Goal: Transaction & Acquisition: Purchase product/service

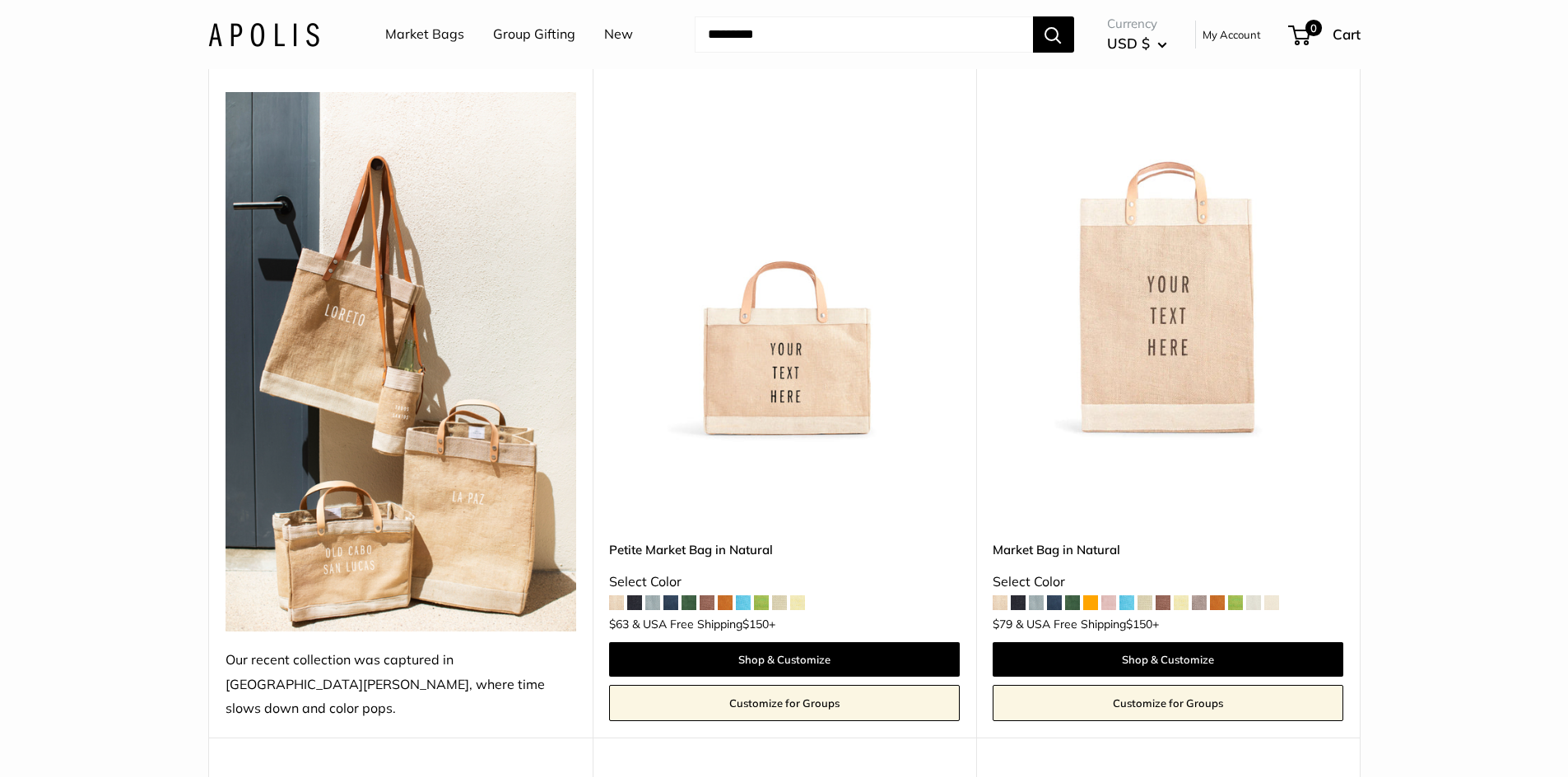
click at [727, 595] on span at bounding box center [724, 602] width 15 height 14
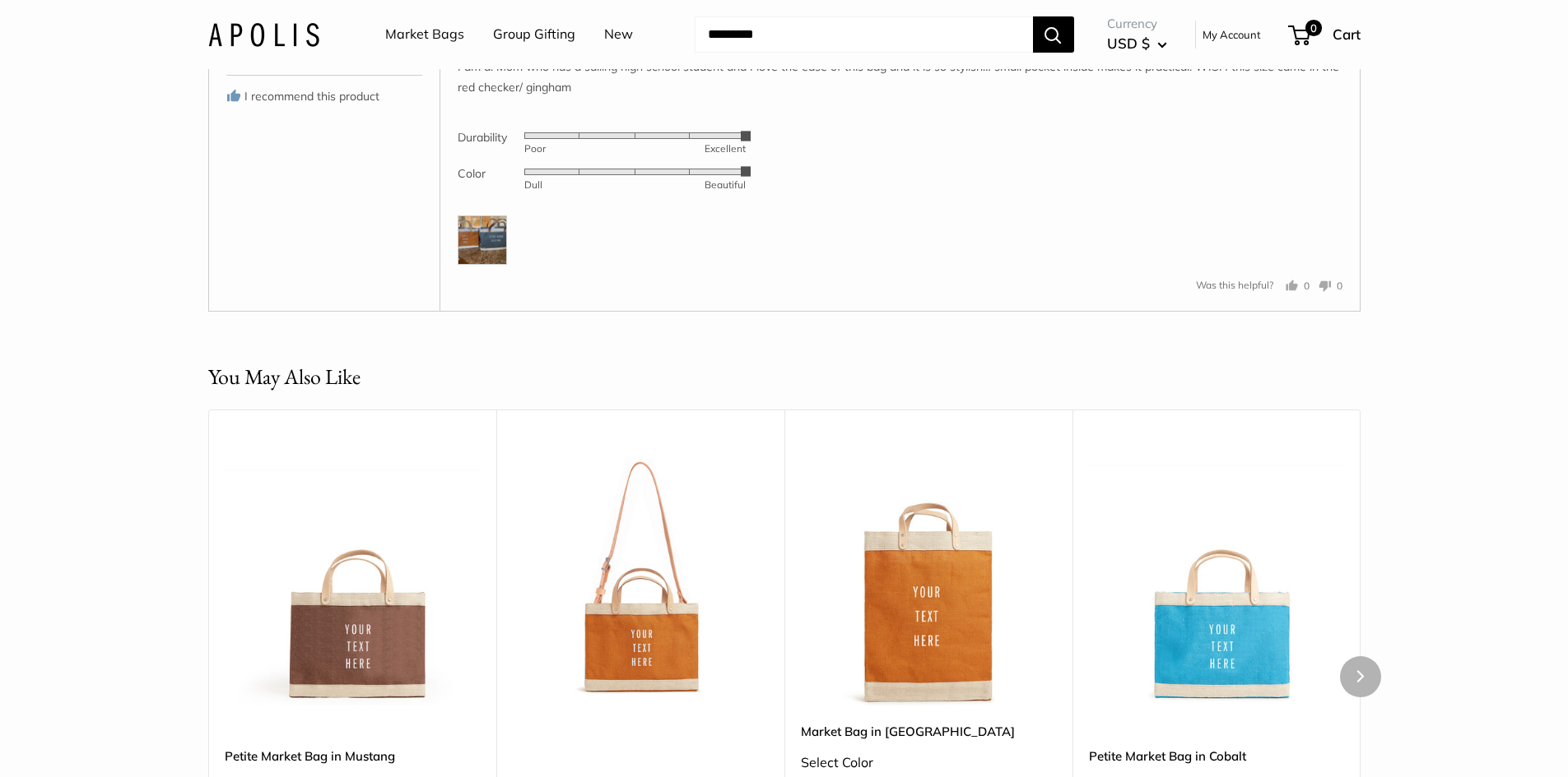
scroll to position [3291, 0]
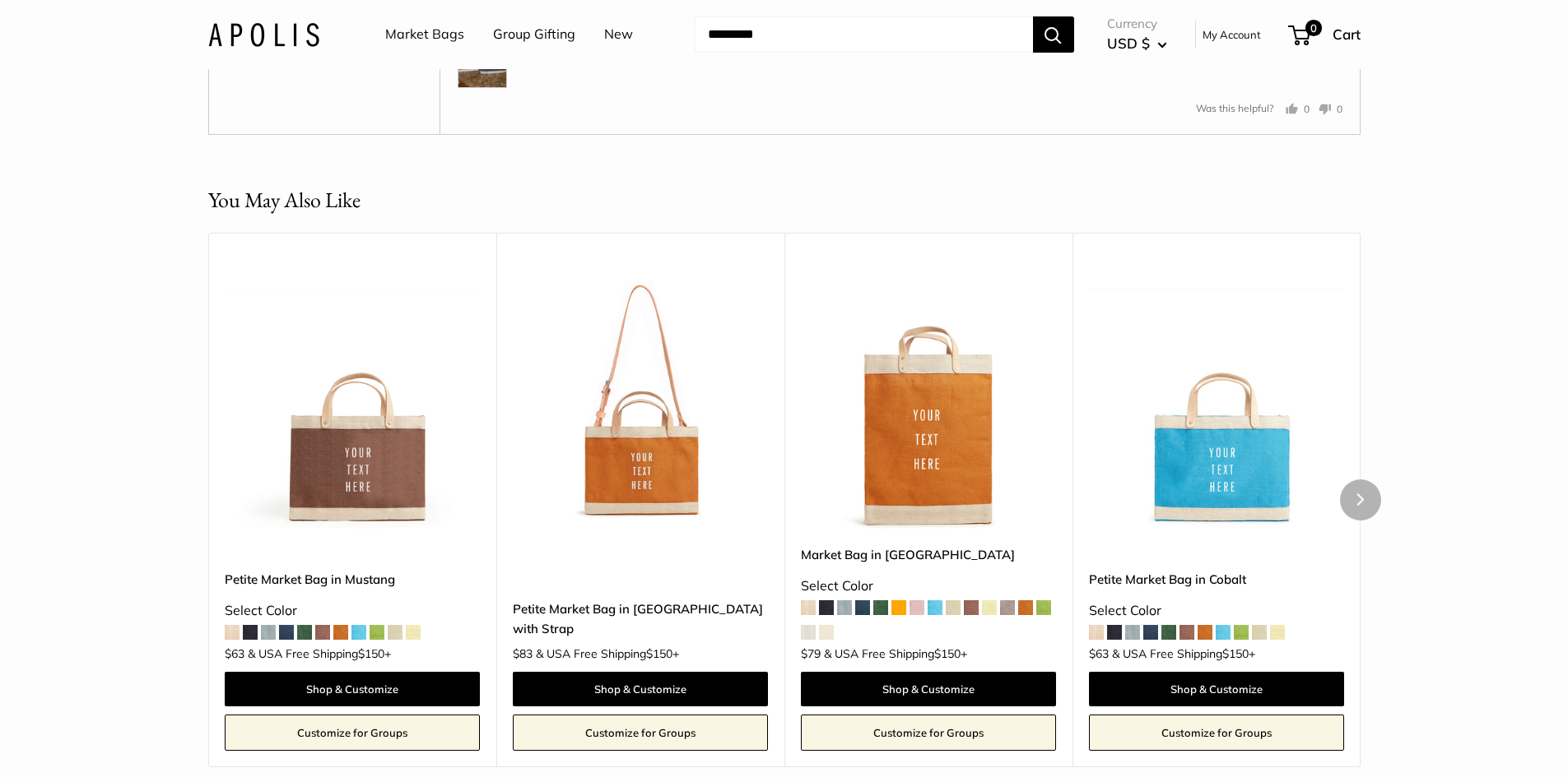
click at [920, 616] on span at bounding box center [916, 607] width 15 height 14
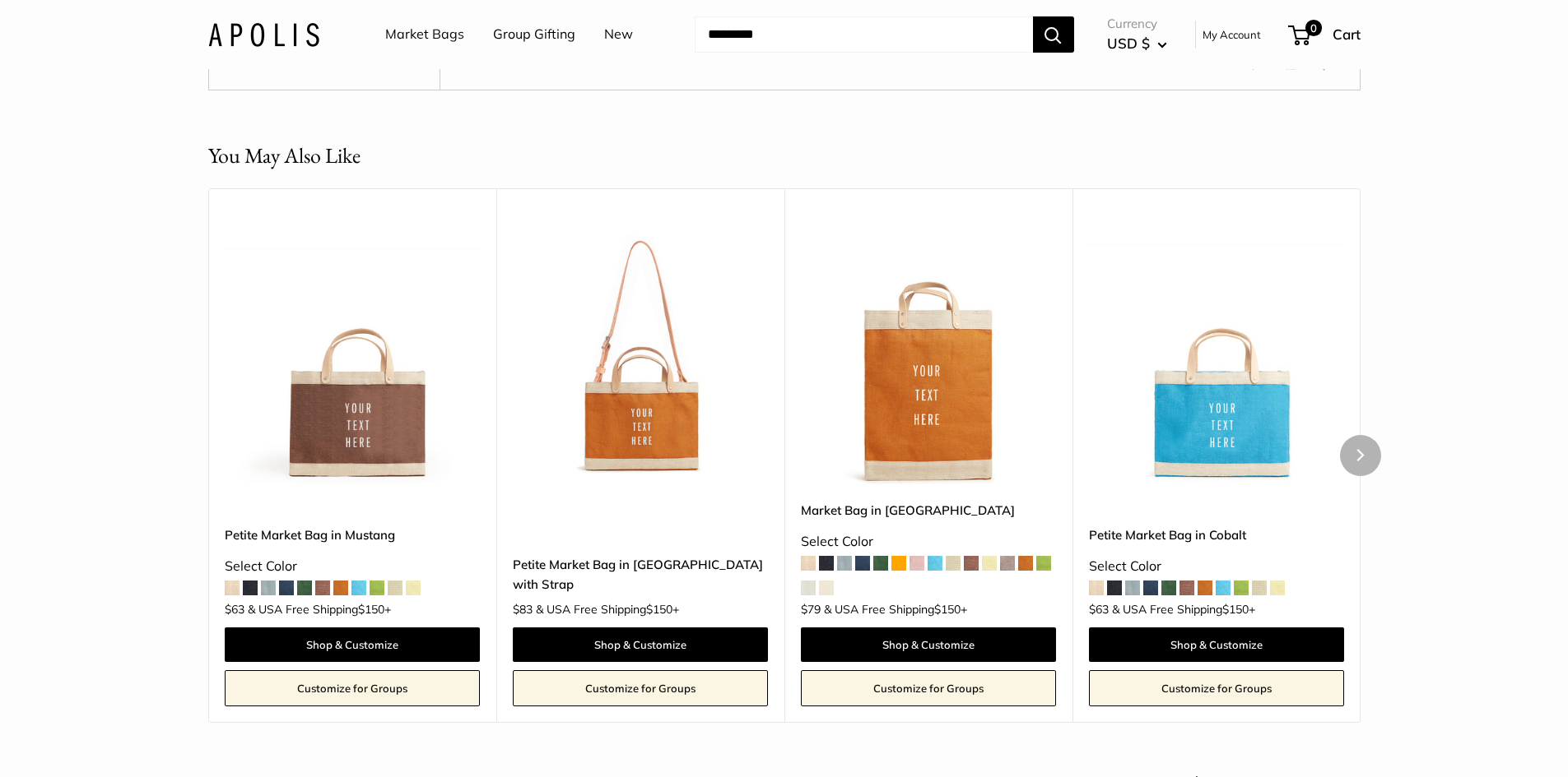
scroll to position [3445, 0]
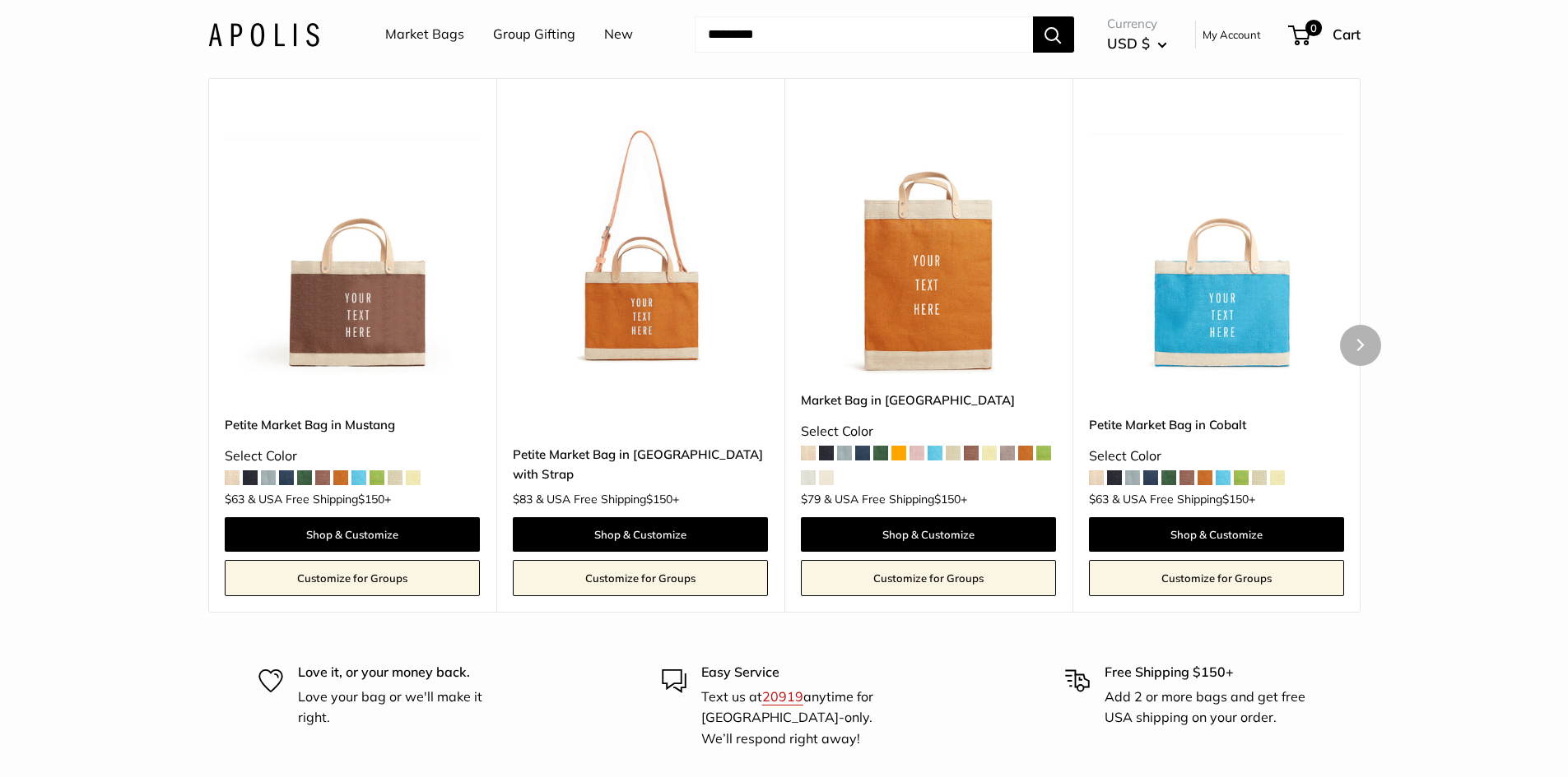
click at [916, 461] on span at bounding box center [916, 452] width 15 height 14
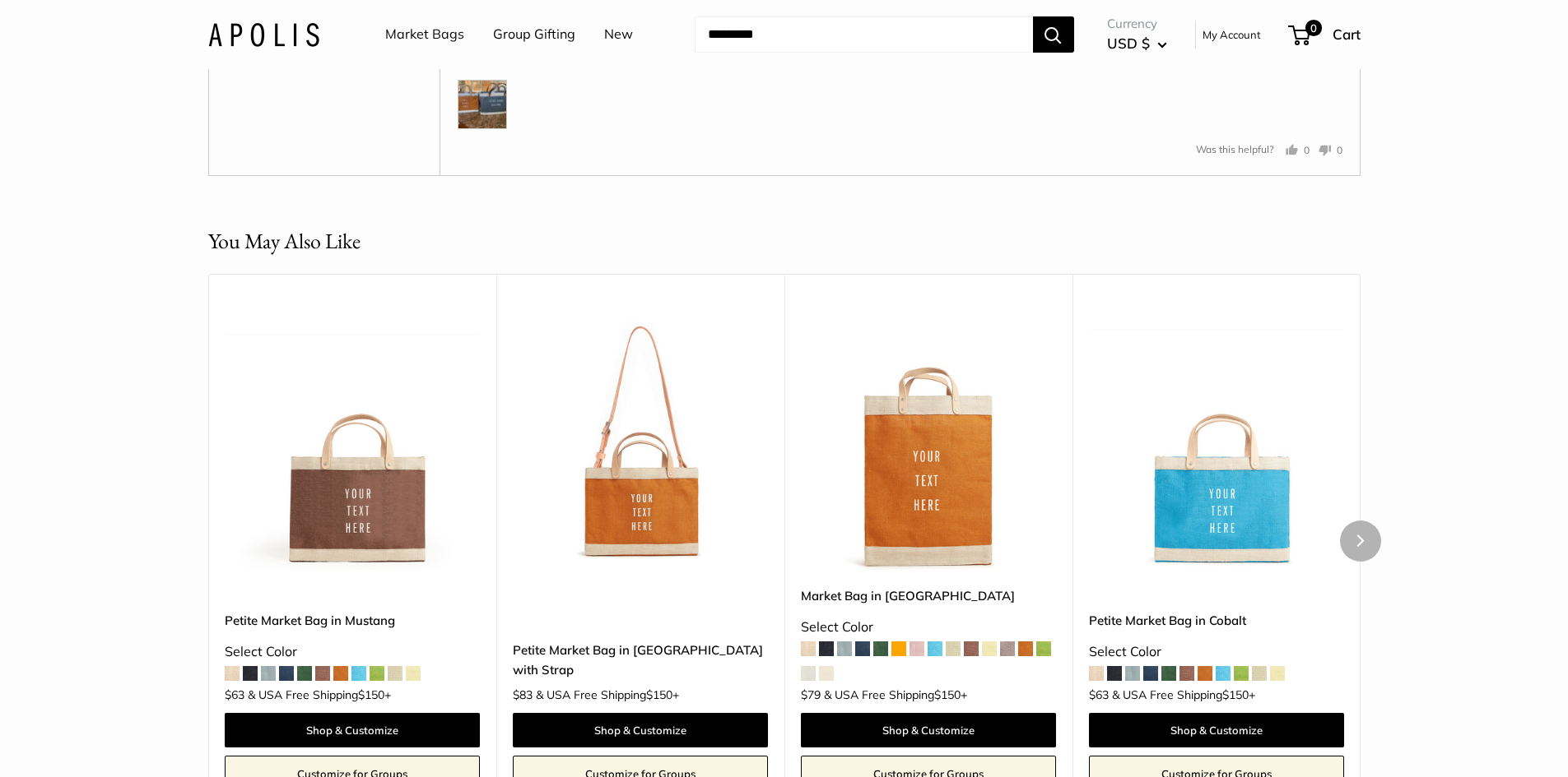
scroll to position [3230, 0]
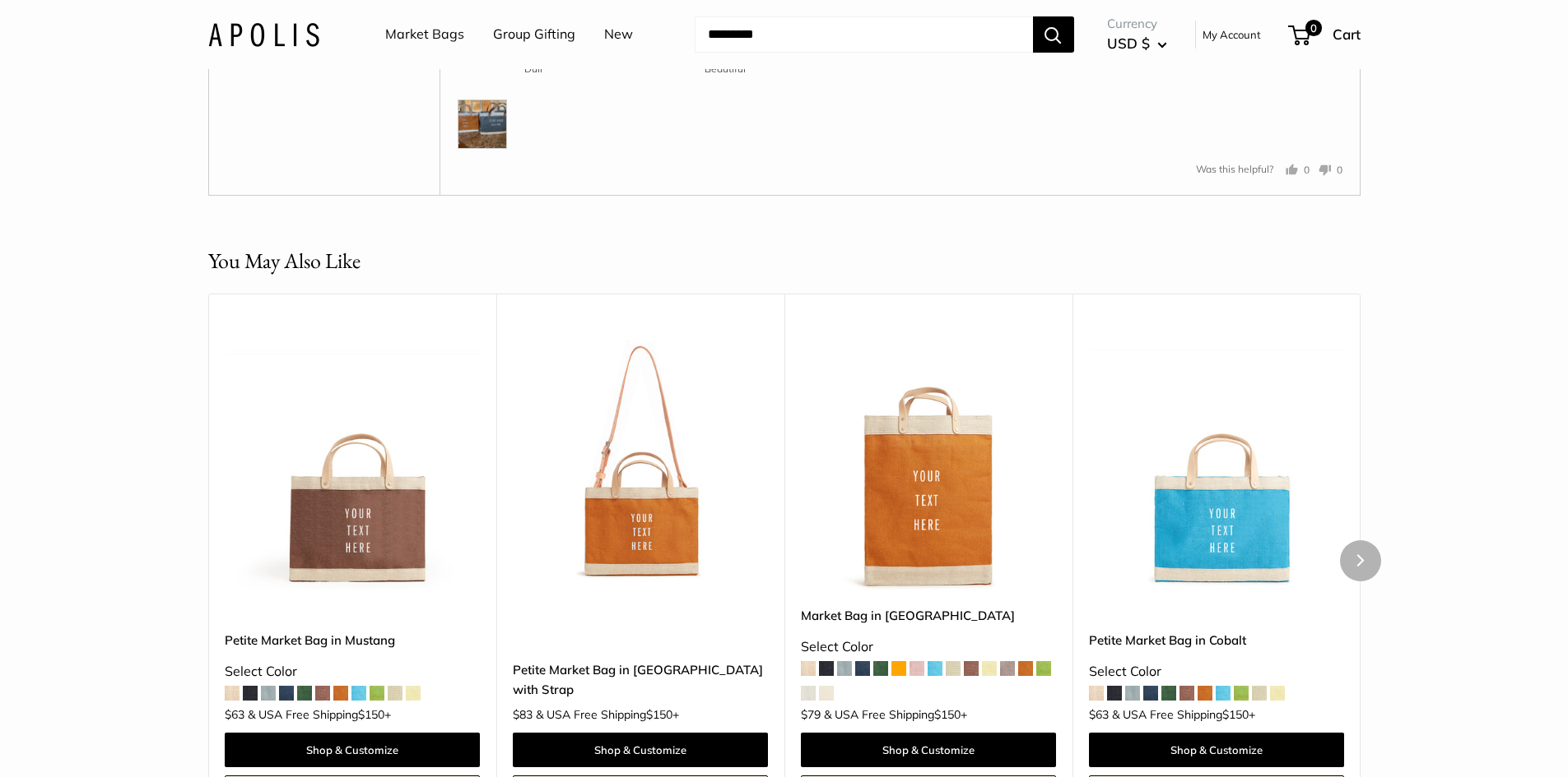
click at [881, 676] on span at bounding box center [880, 668] width 15 height 14
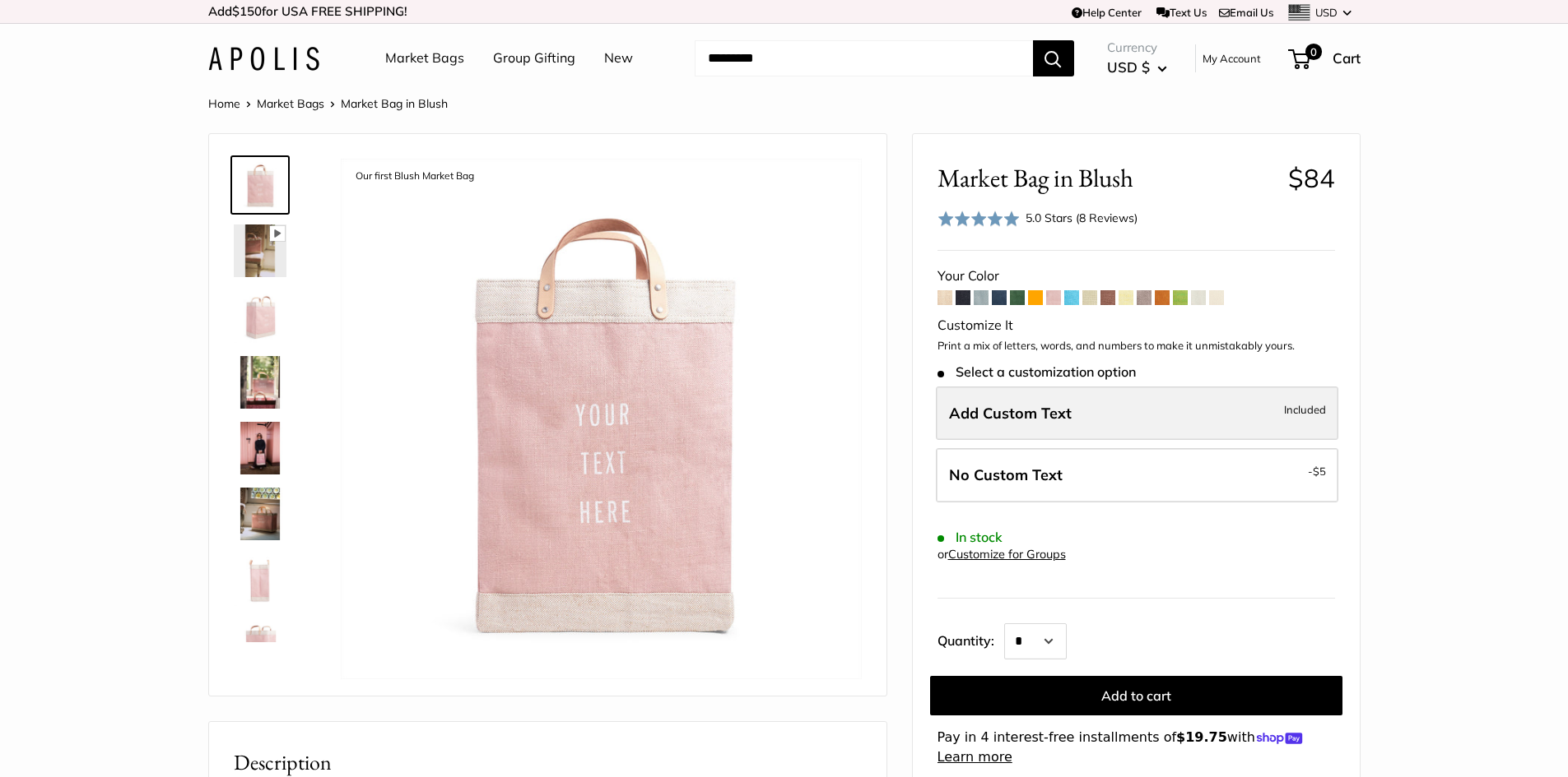
click at [1089, 417] on label "Add Custom Text Included" at bounding box center [1137, 414] width 402 height 54
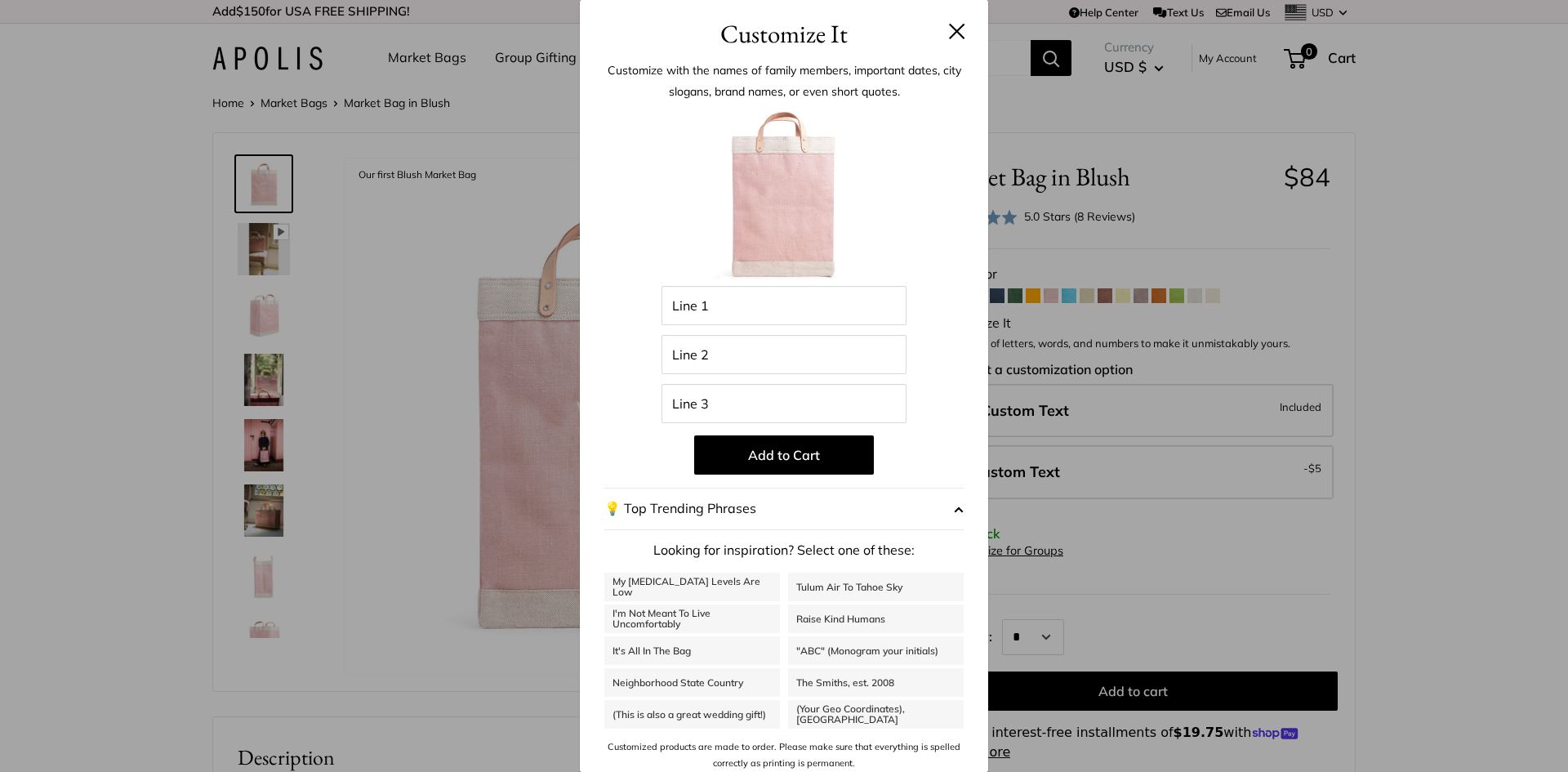
click at [278, 326] on div "Customize It Customize with the names of family members, important dates, city …" at bounding box center [784, 386] width 1568 height 772
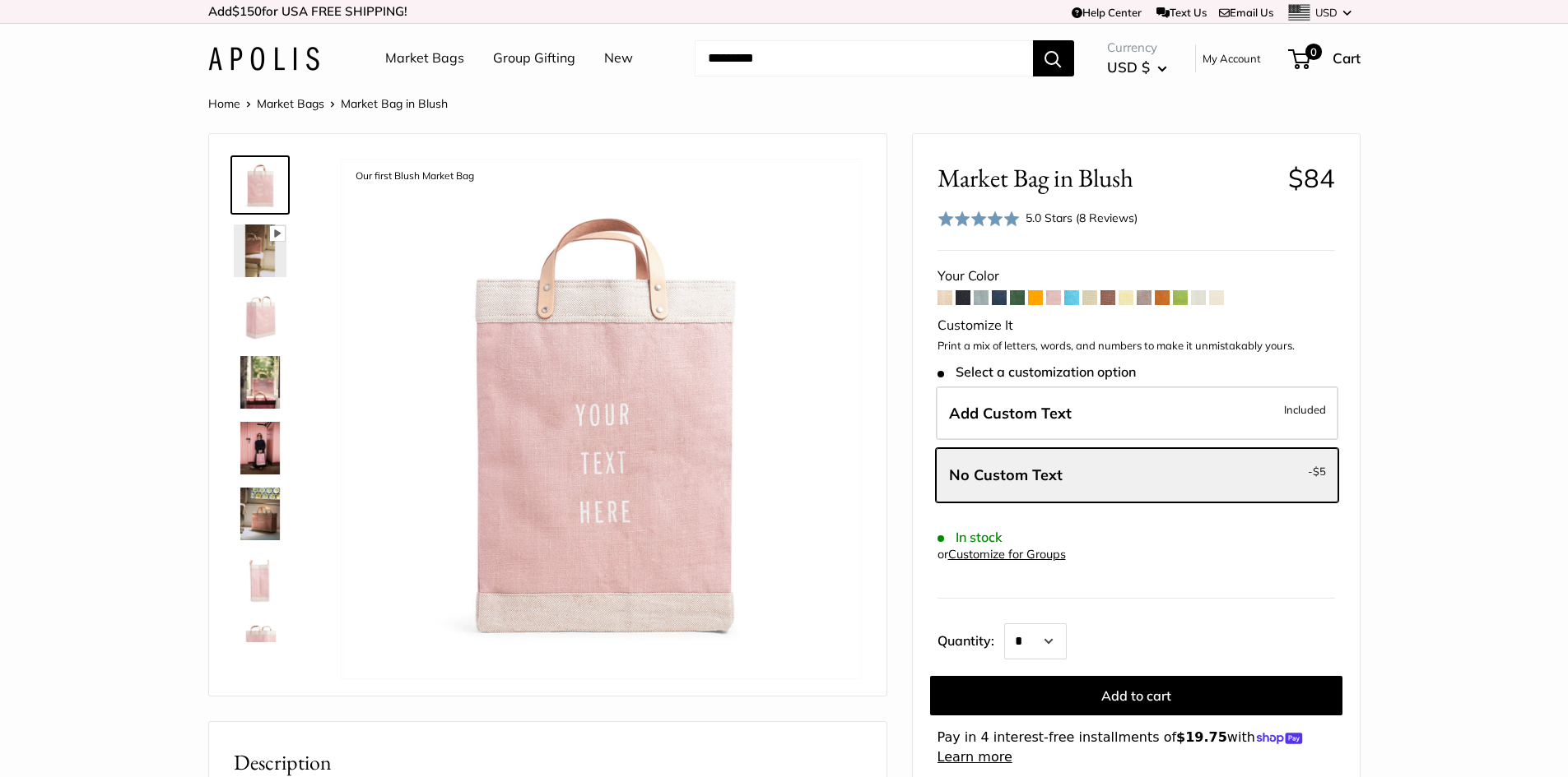
click at [258, 528] on img at bounding box center [260, 514] width 52 height 52
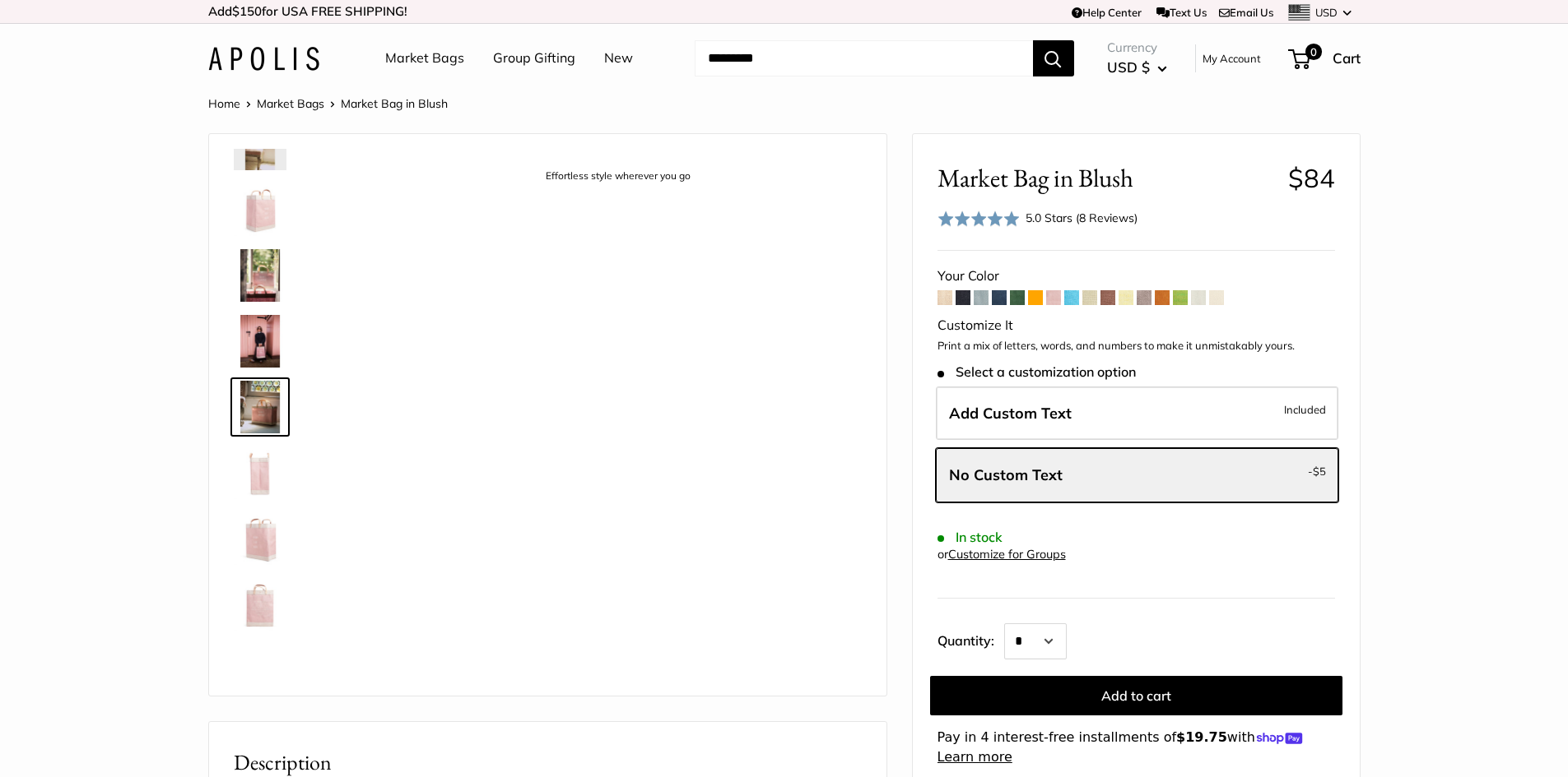
scroll to position [117, 0]
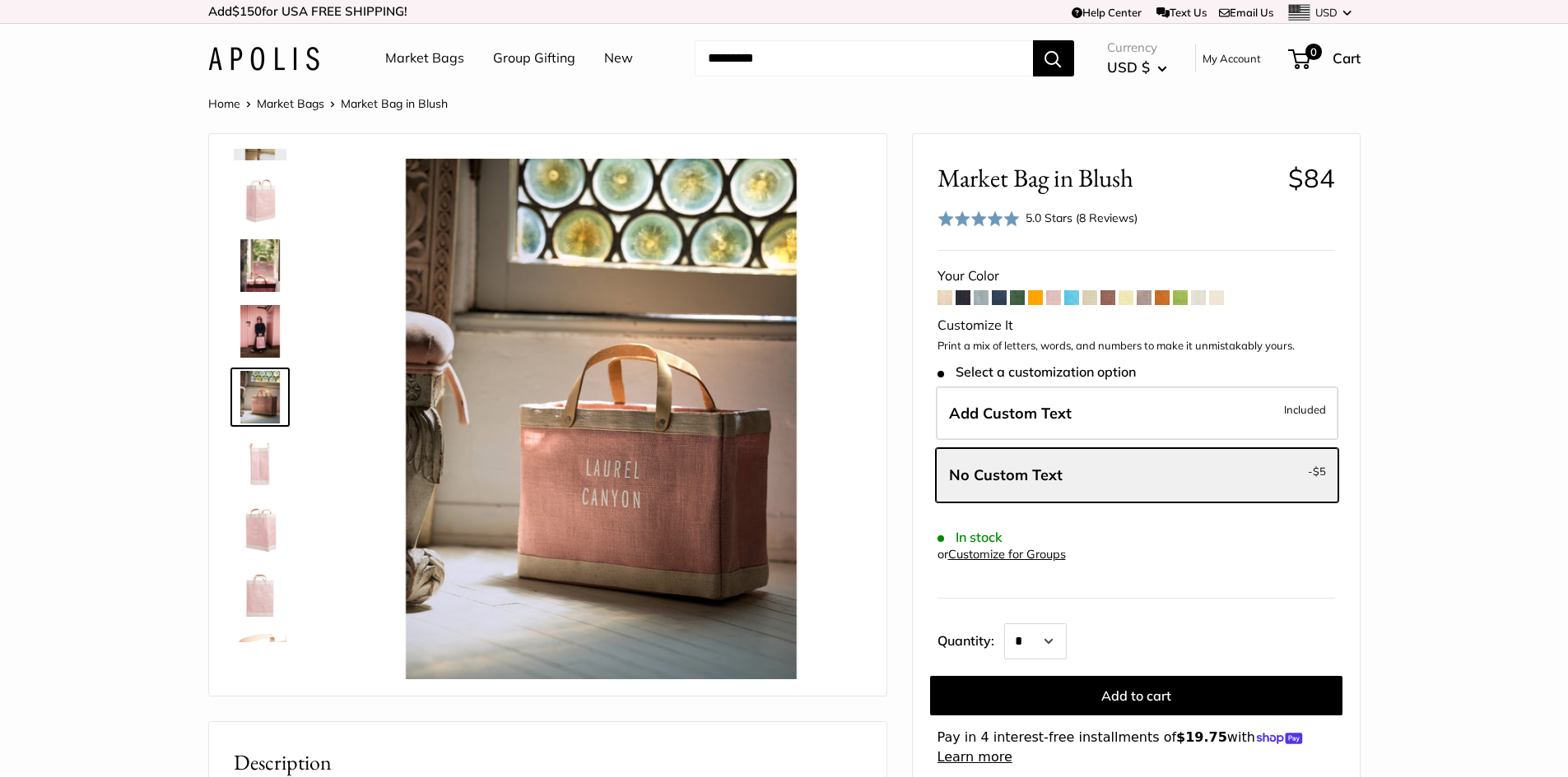
click at [267, 605] on img at bounding box center [260, 594] width 52 height 52
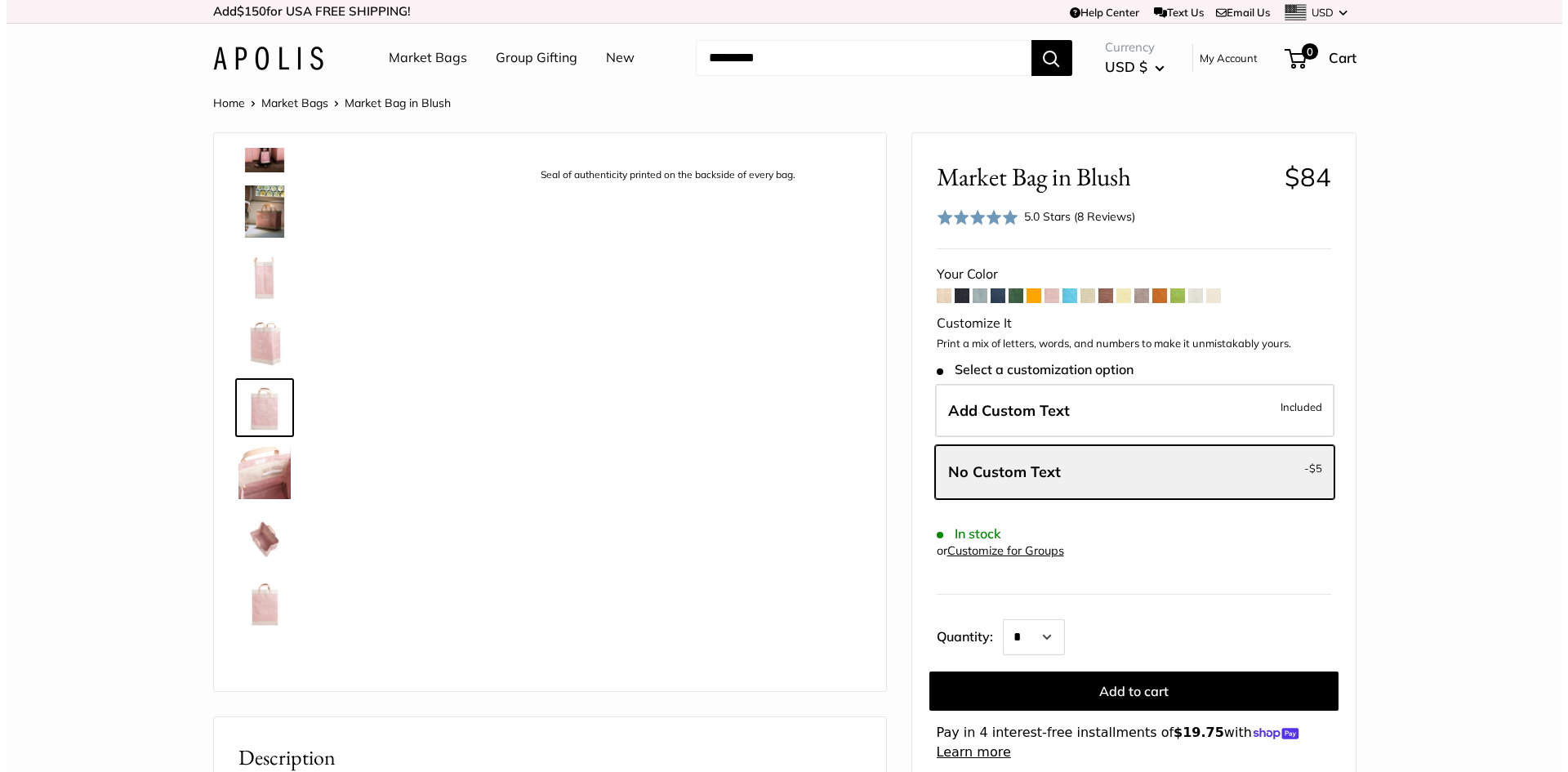
scroll to position [301, 0]
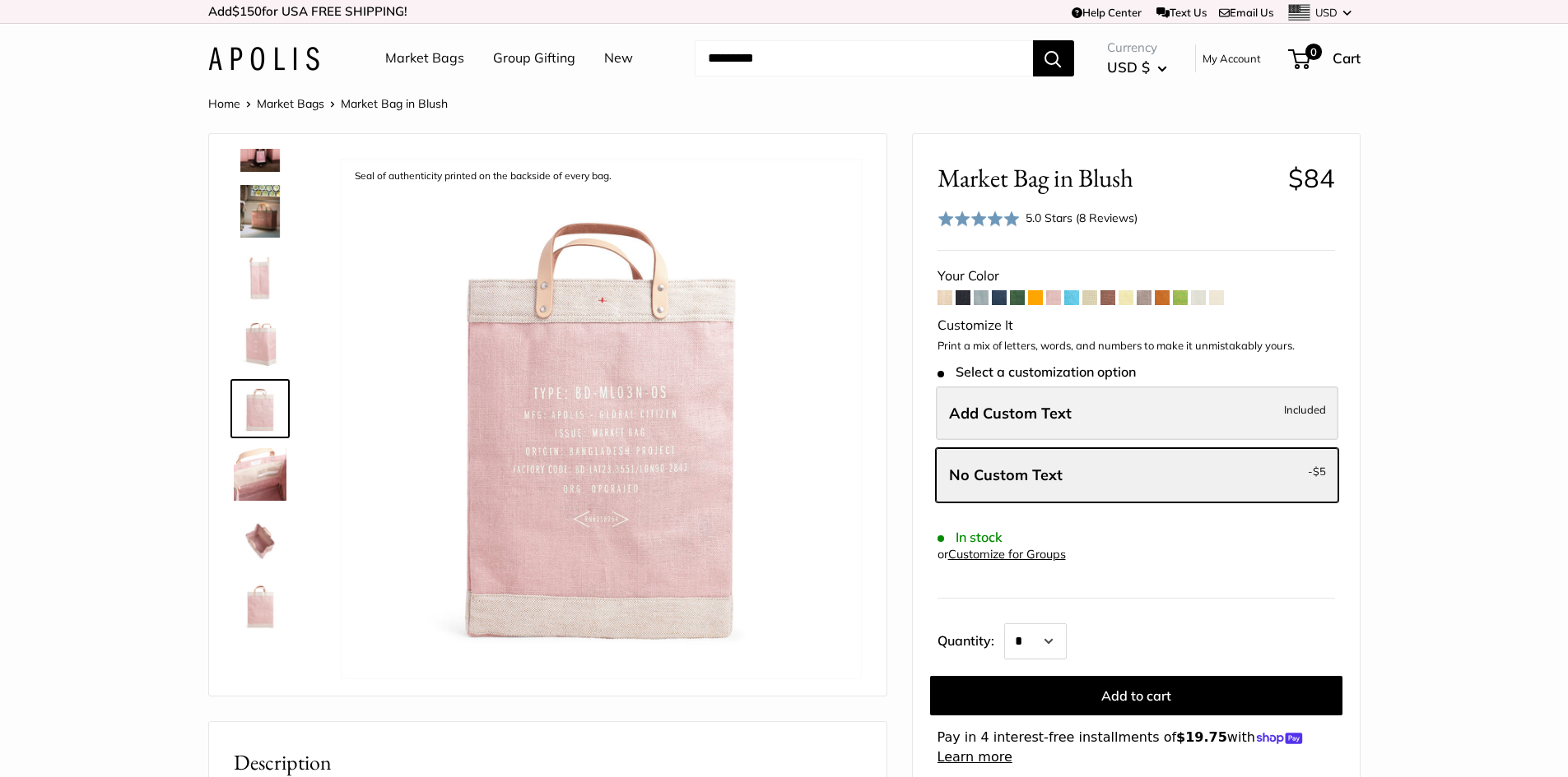
click at [1172, 396] on label "Add Custom Text Included" at bounding box center [1137, 414] width 402 height 54
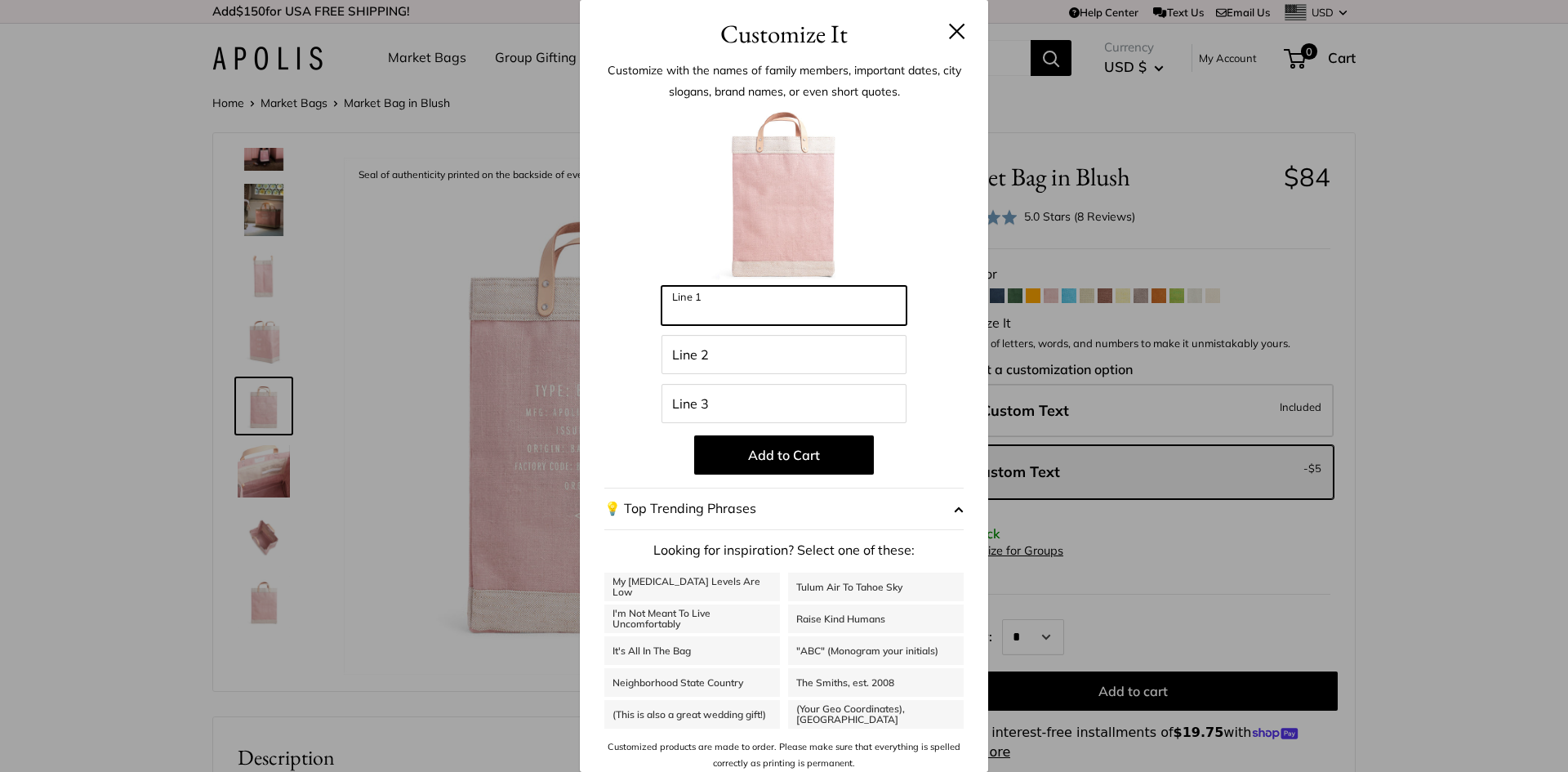
click at [786, 304] on input "Line 1" at bounding box center [783, 305] width 245 height 39
type input "**********"
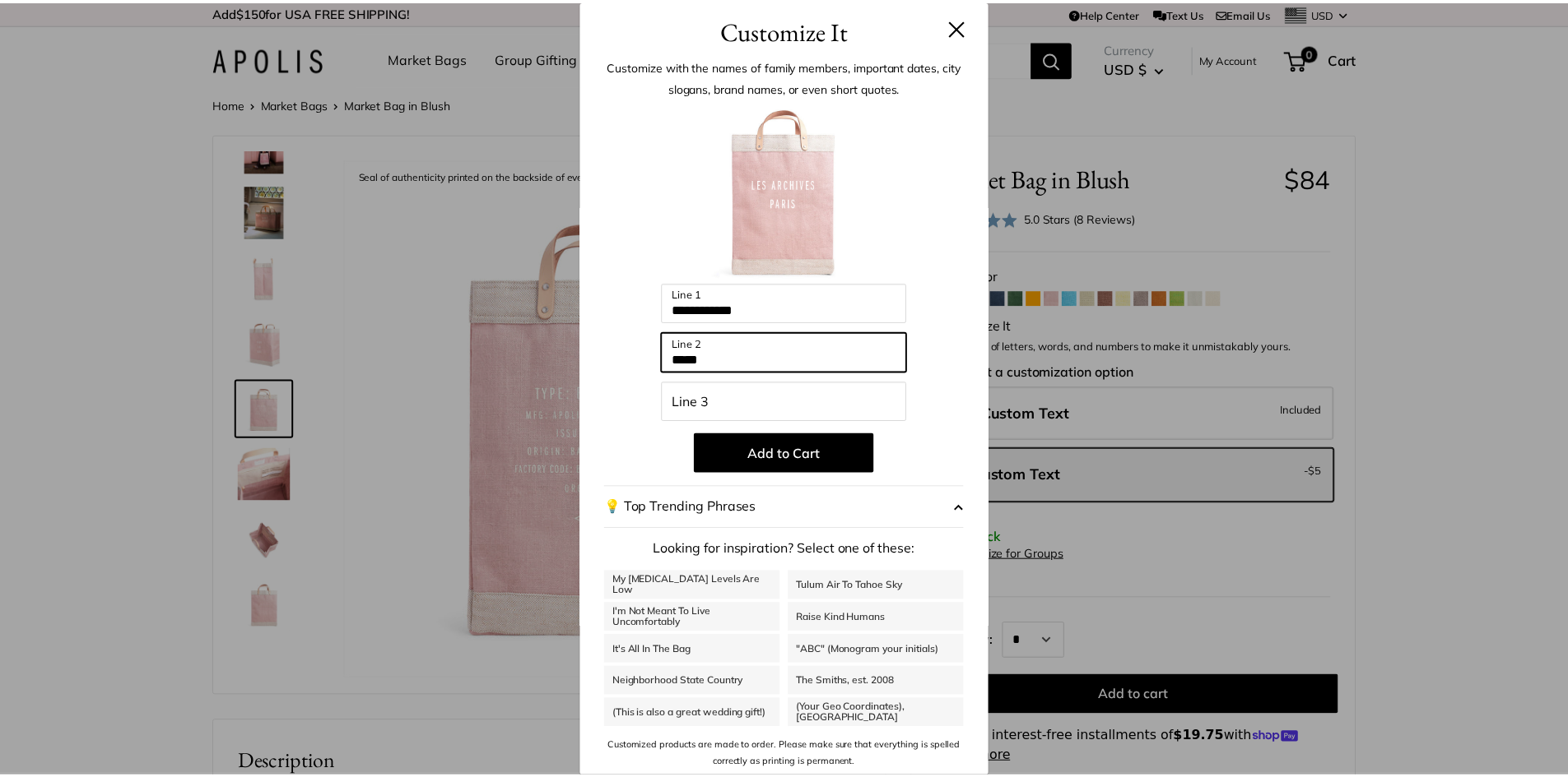
scroll to position [7, 0]
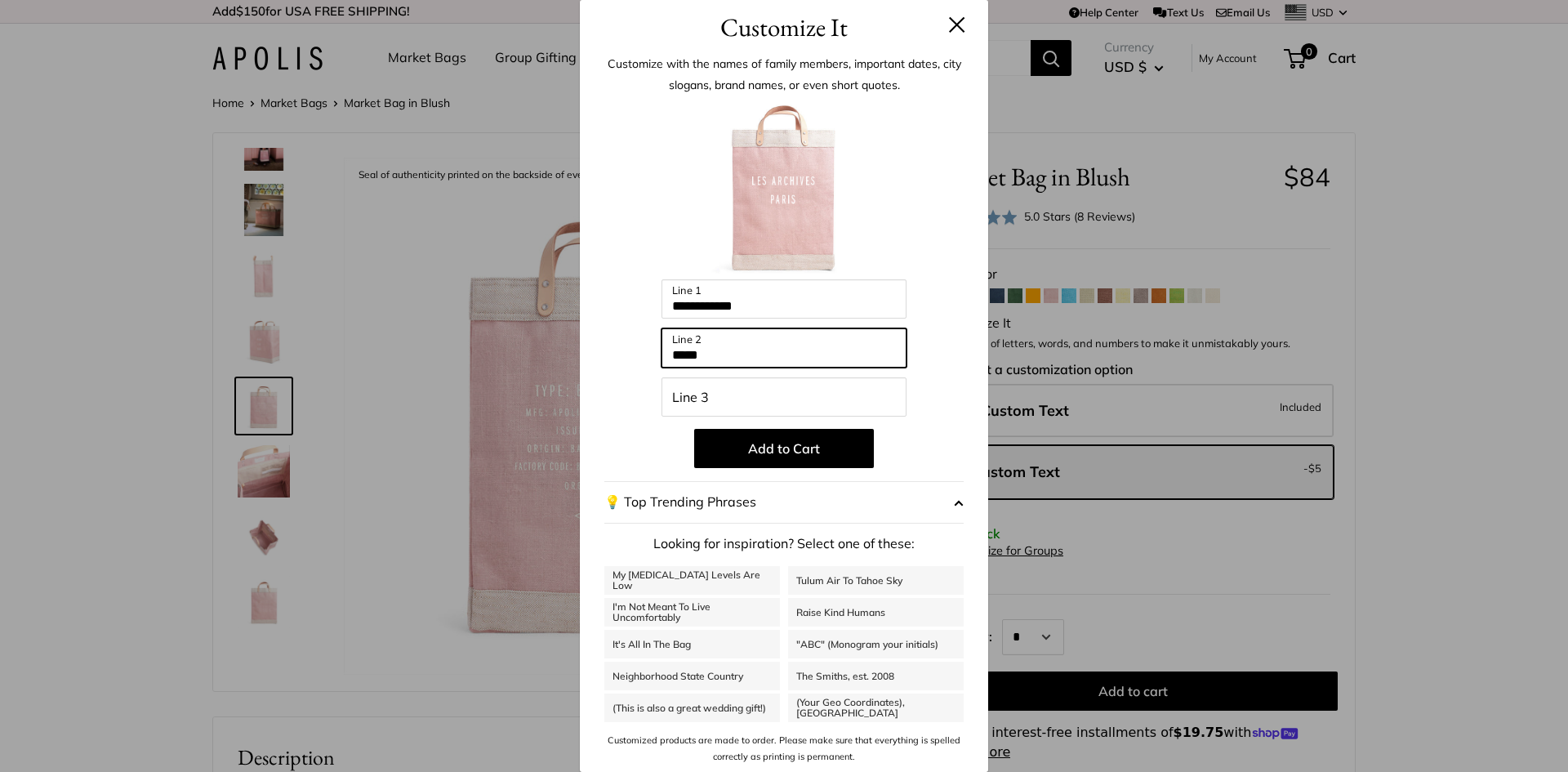
type input "*****"
click at [949, 27] on button at bounding box center [957, 24] width 16 height 16
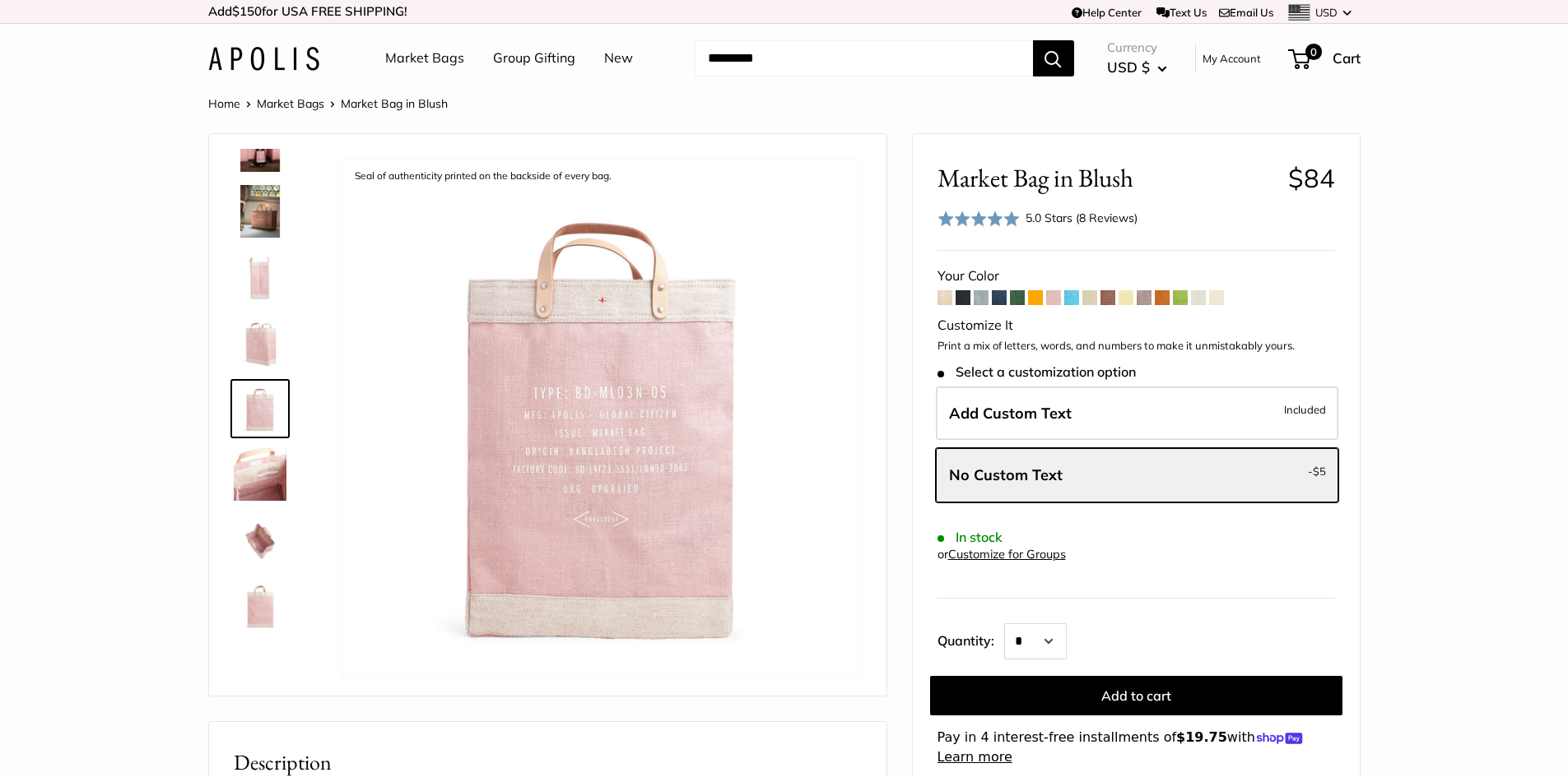
click at [1056, 299] on span at bounding box center [1053, 297] width 15 height 14
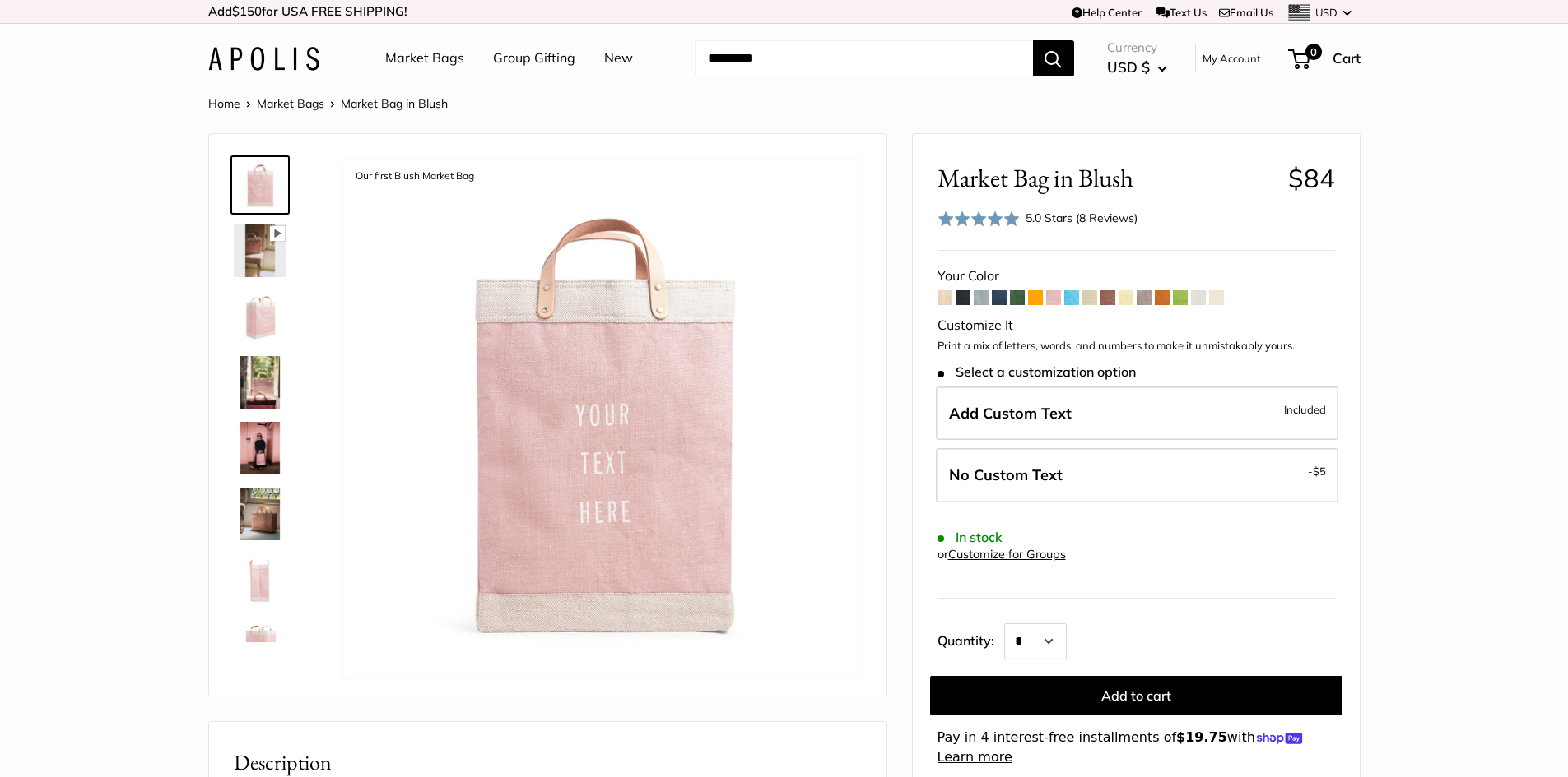
click at [1112, 302] on span at bounding box center [1107, 297] width 15 height 14
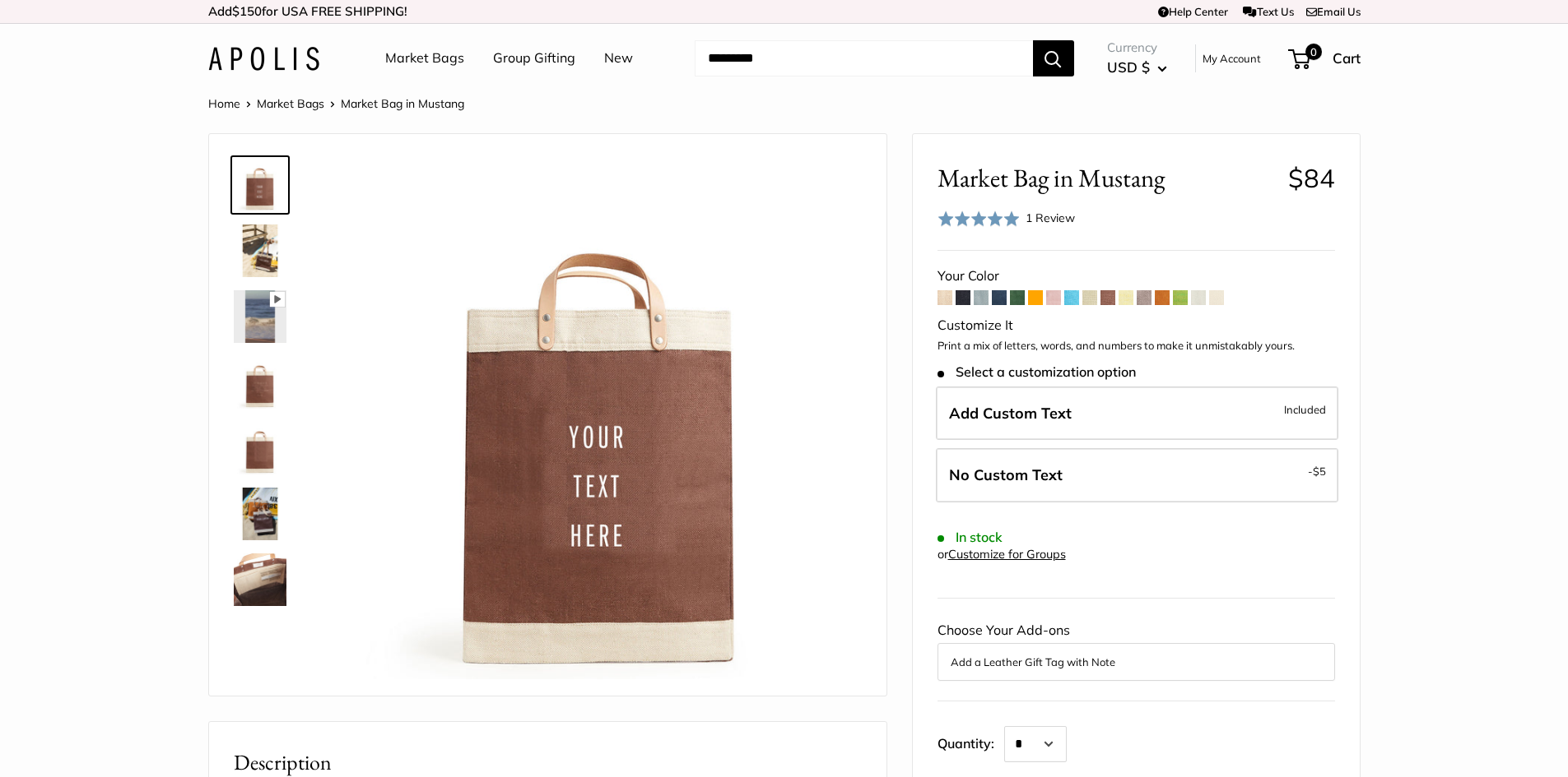
click at [250, 567] on img at bounding box center [260, 580] width 52 height 52
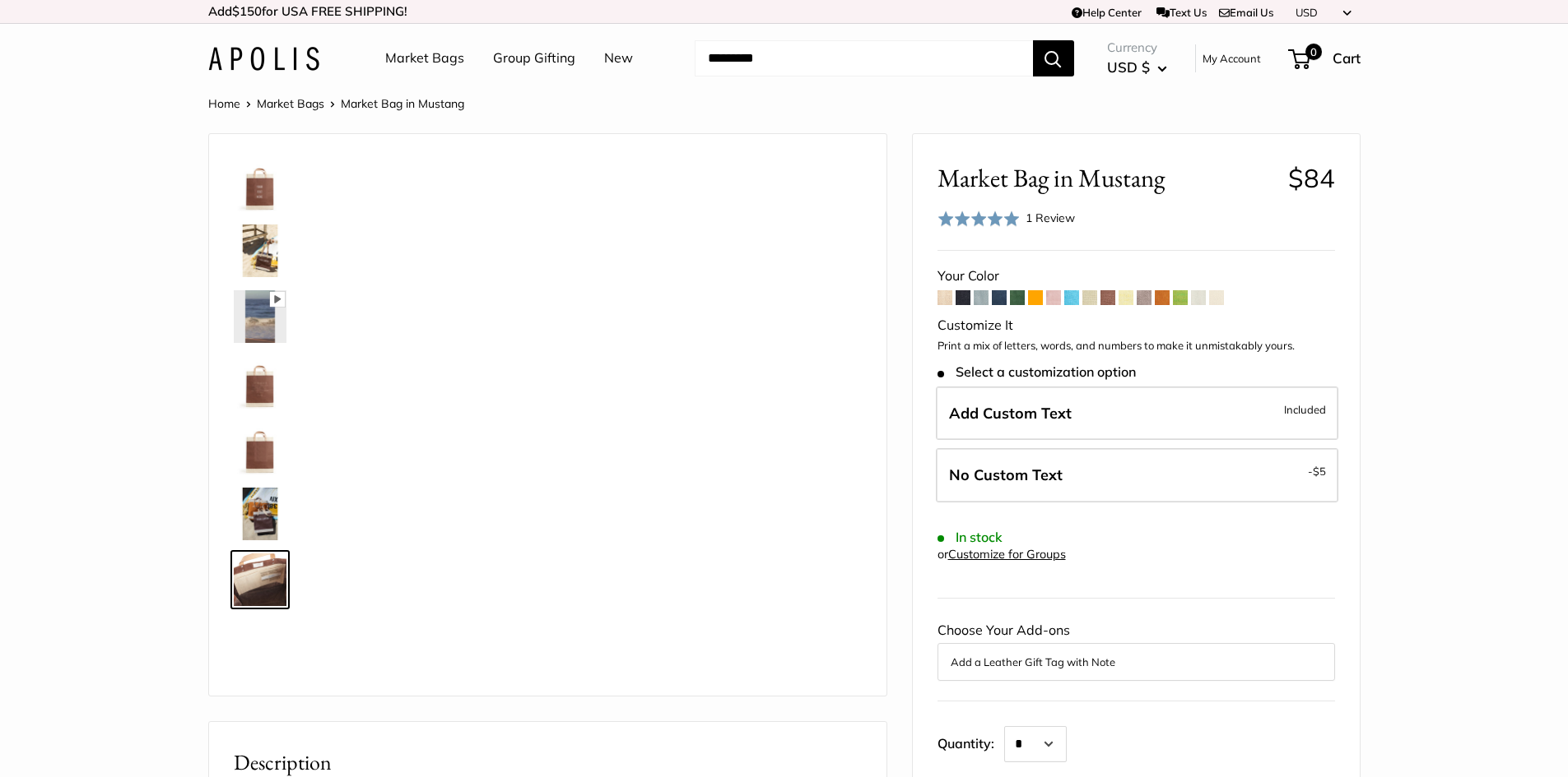
click at [265, 504] on img at bounding box center [260, 514] width 52 height 52
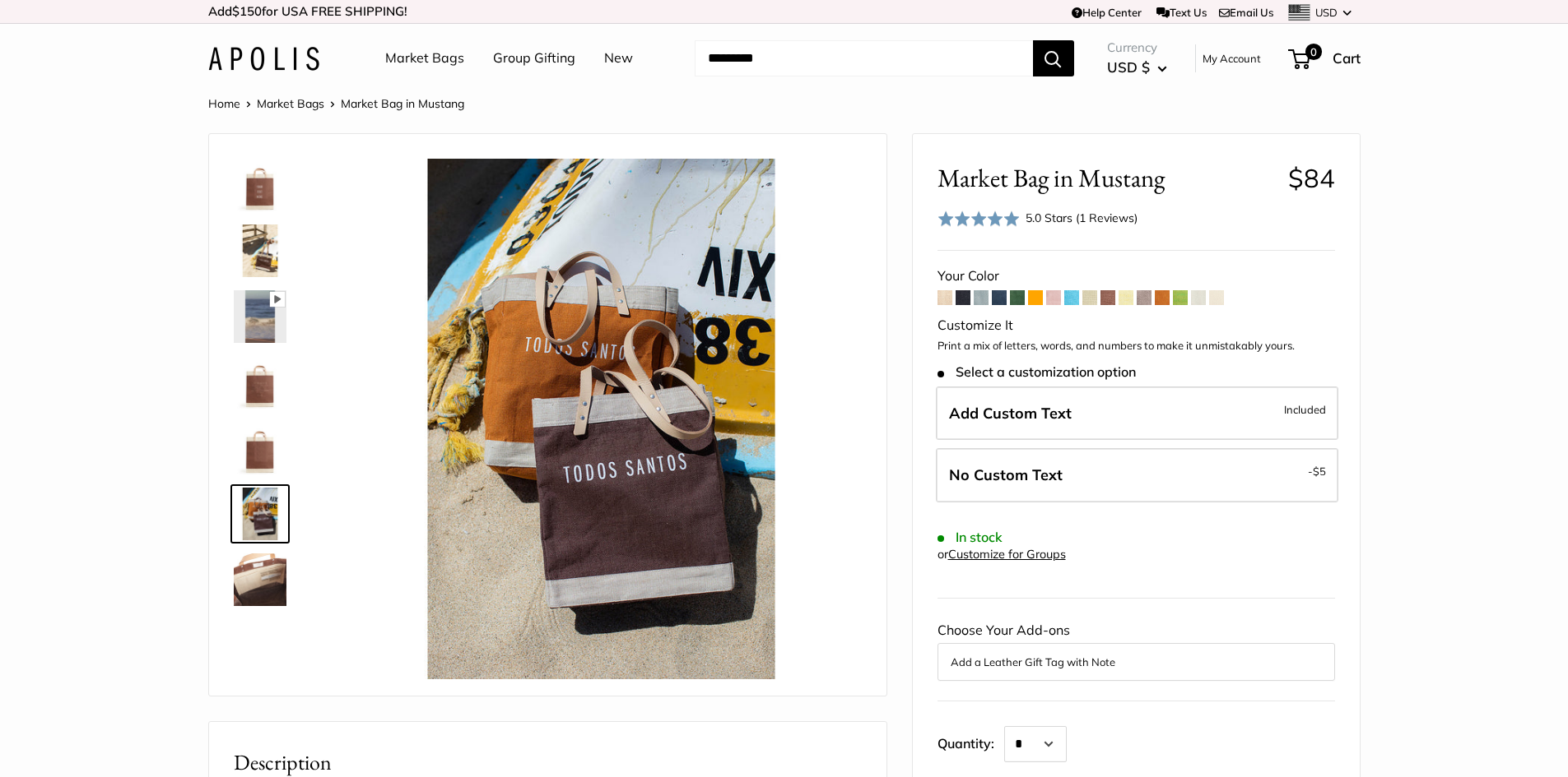
click at [1054, 302] on span at bounding box center [1053, 297] width 15 height 14
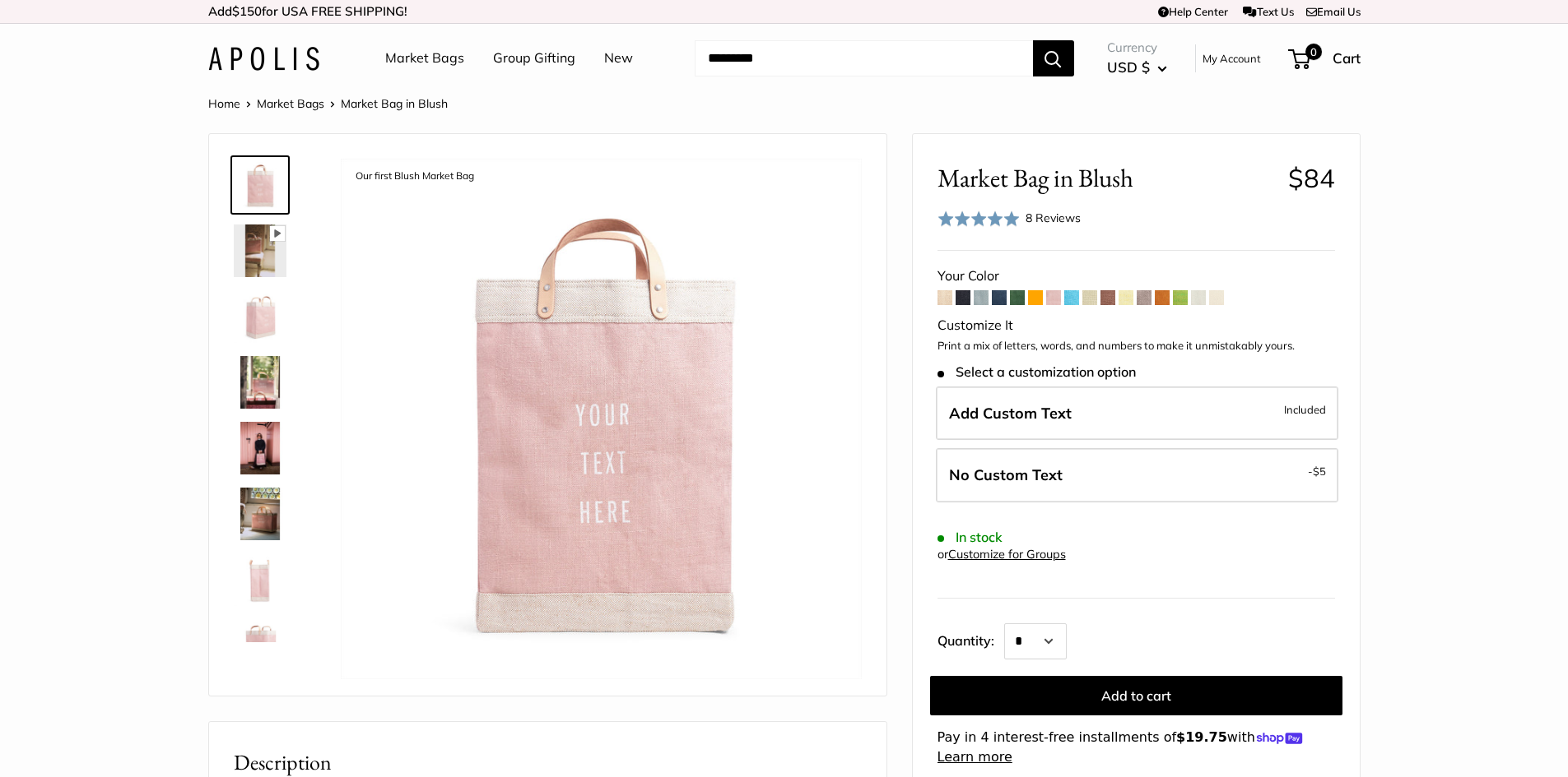
click at [1060, 293] on span at bounding box center [1053, 297] width 15 height 14
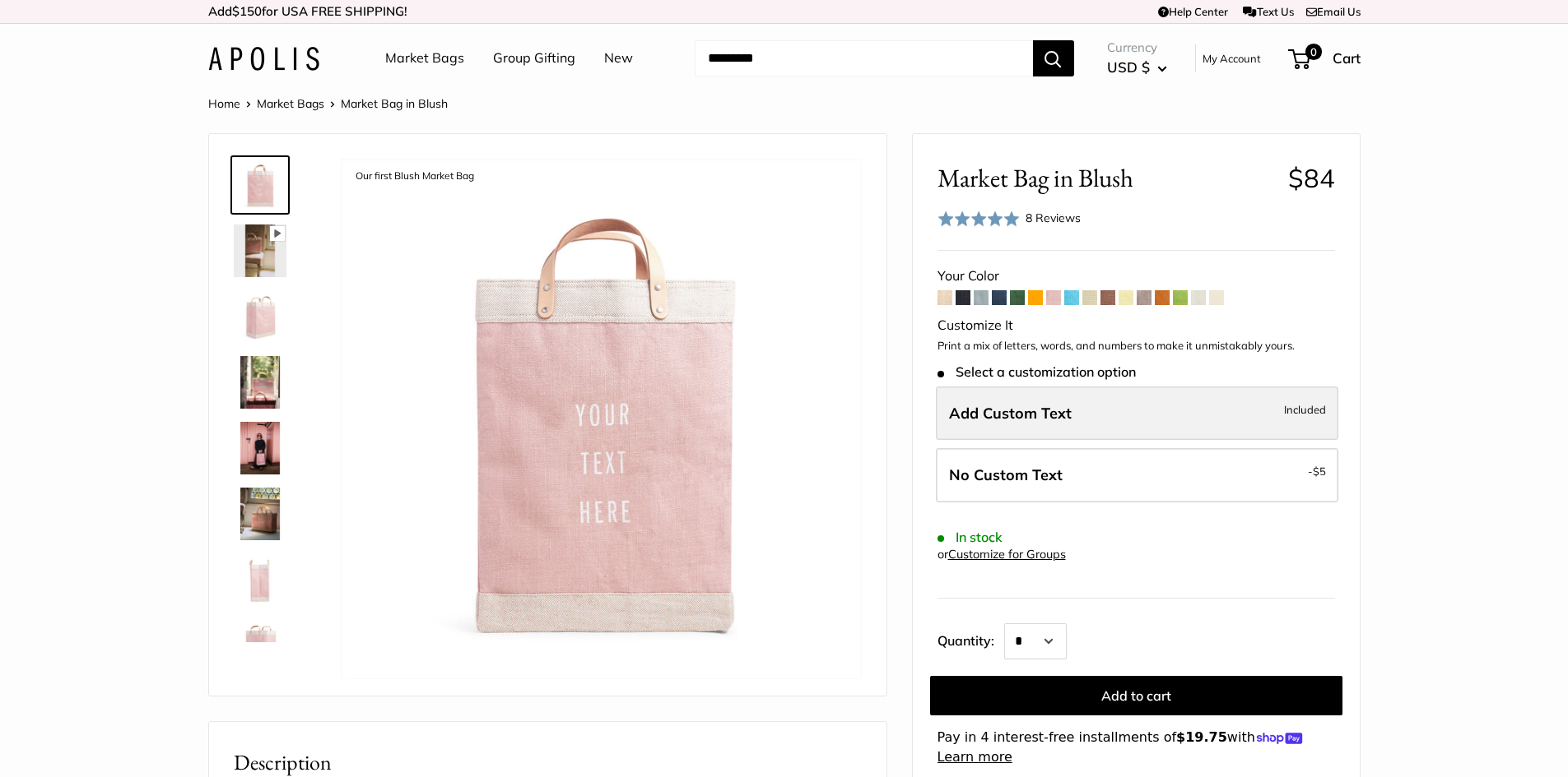
click at [1010, 423] on label "Add Custom Text Included" at bounding box center [1137, 414] width 402 height 54
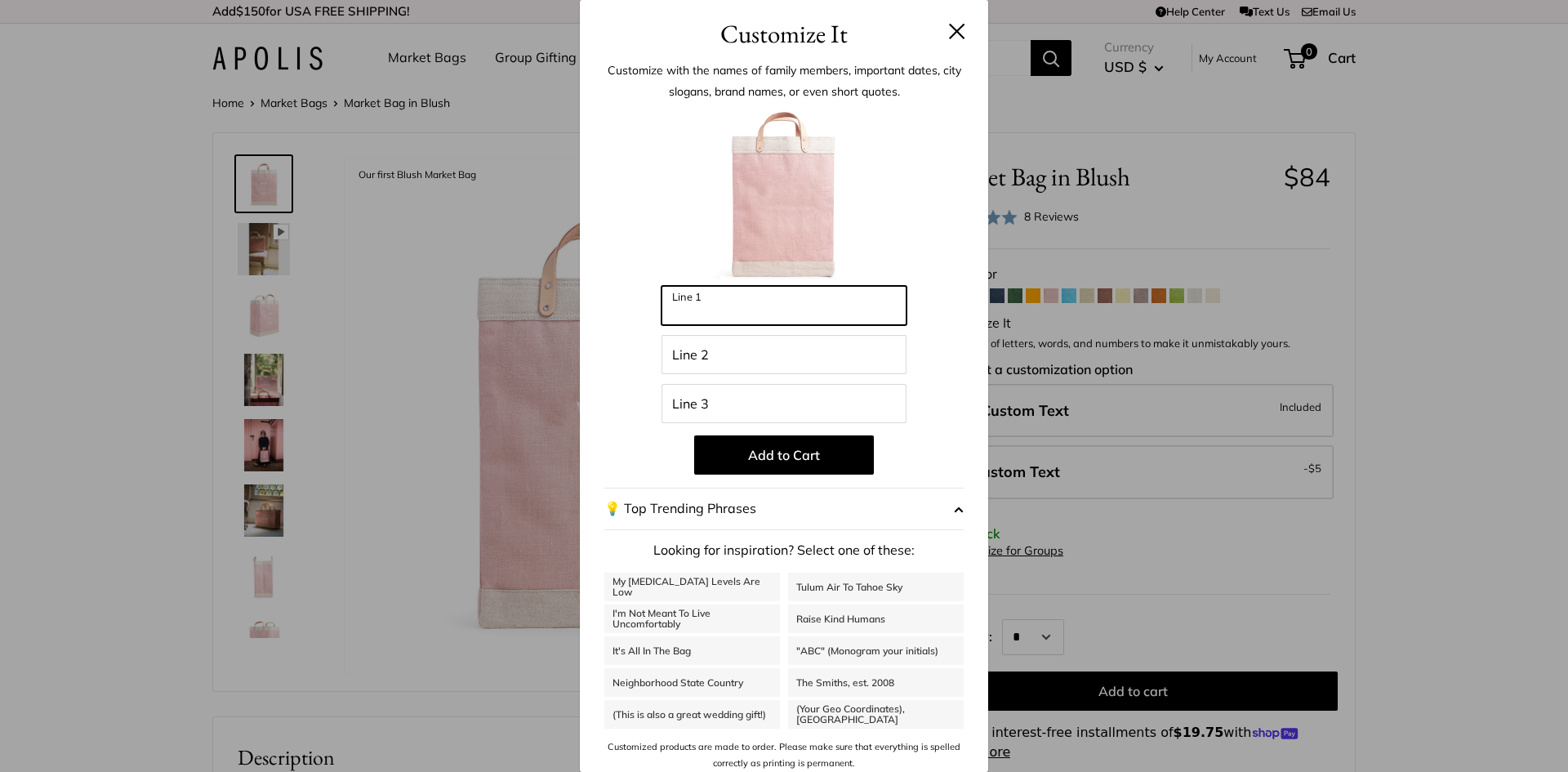
click at [761, 306] on input "Line 1" at bounding box center [783, 305] width 245 height 39
type input "**********"
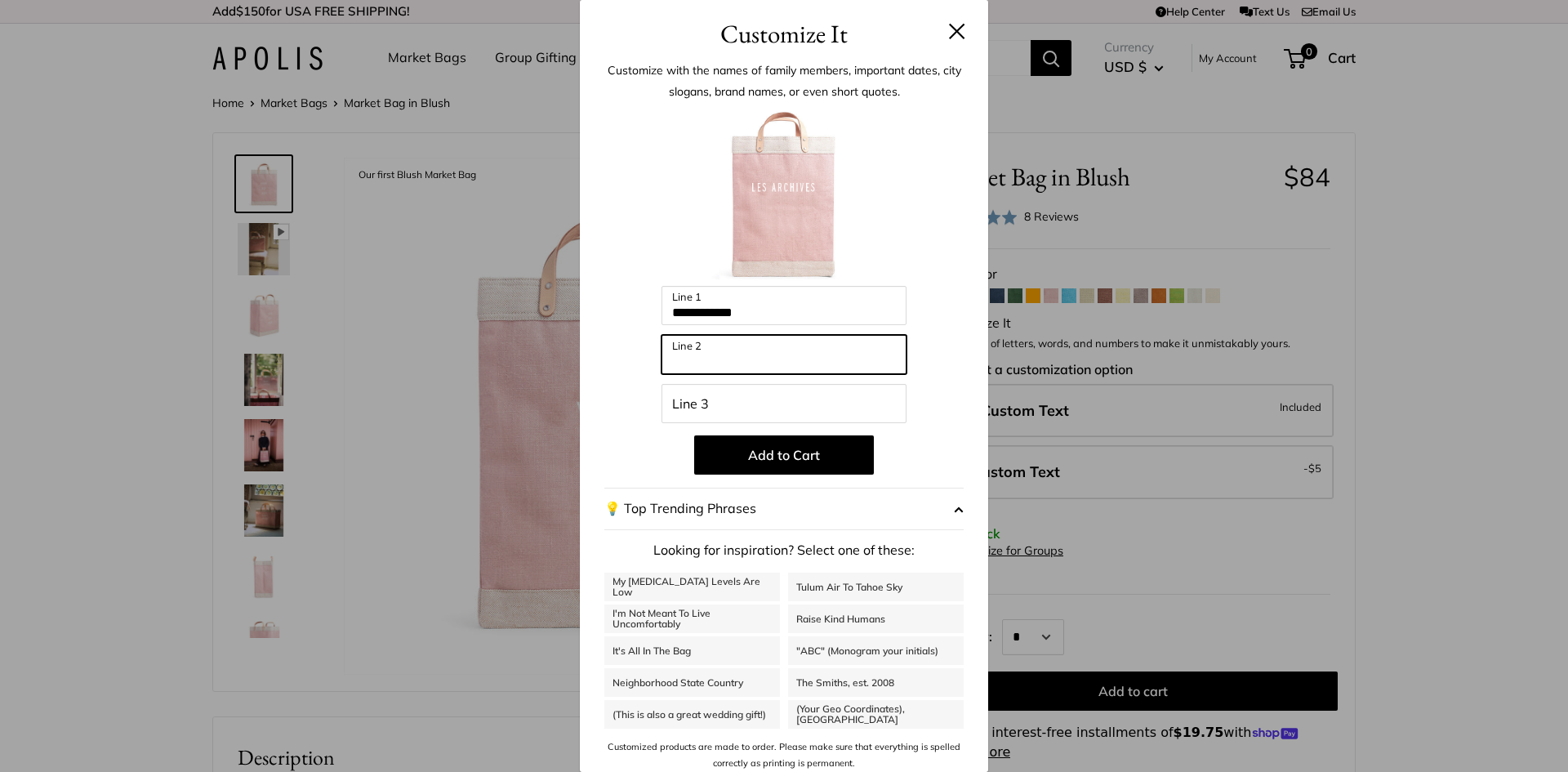
click at [744, 352] on input "Line 2" at bounding box center [783, 354] width 245 height 39
type input "*****"
click at [789, 220] on img at bounding box center [784, 196] width 179 height 180
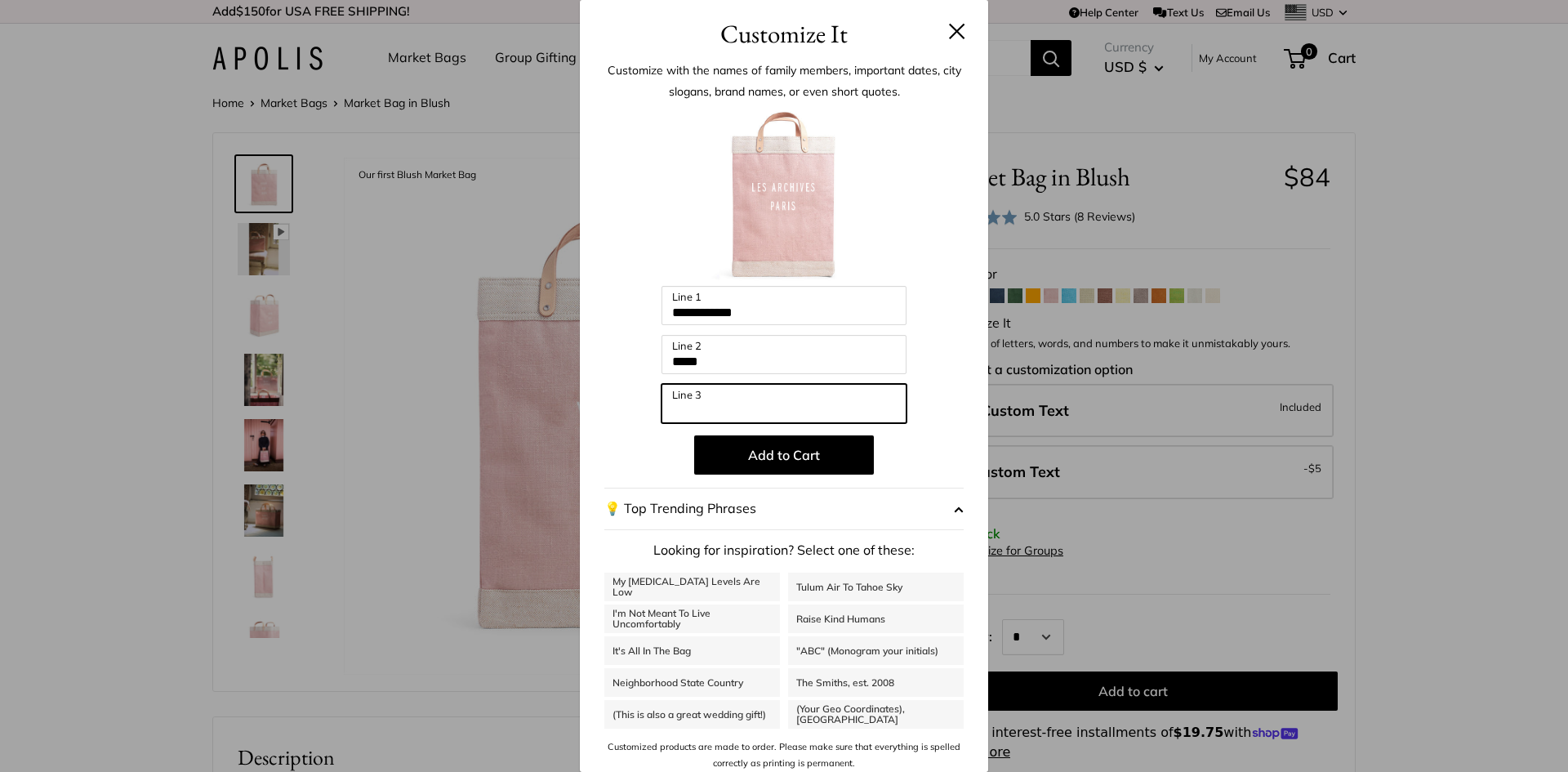
click at [702, 401] on input "Line 3" at bounding box center [783, 403] width 245 height 39
click at [266, 515] on div "**********" at bounding box center [784, 386] width 1568 height 772
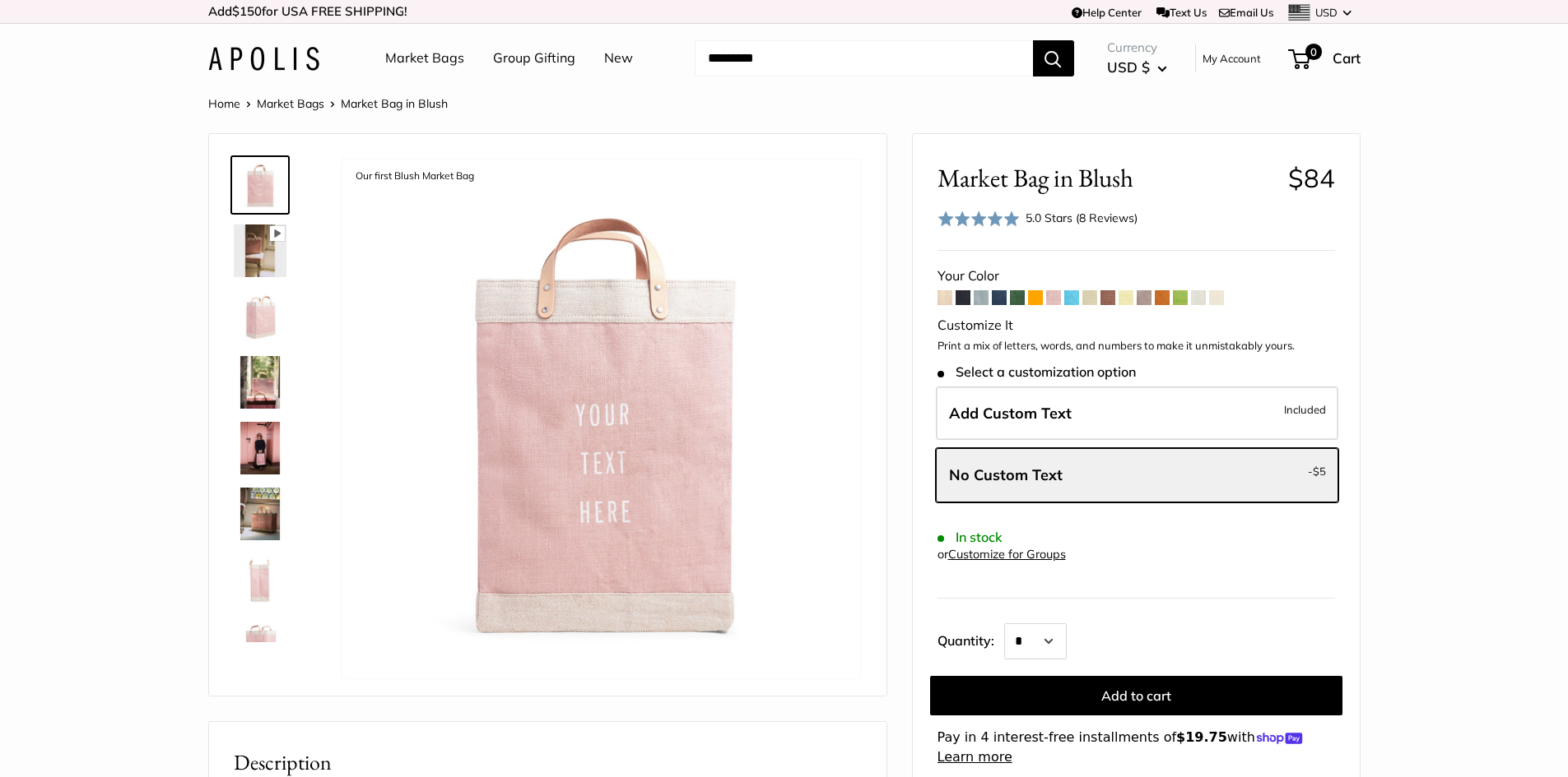
click at [268, 518] on img at bounding box center [260, 514] width 52 height 52
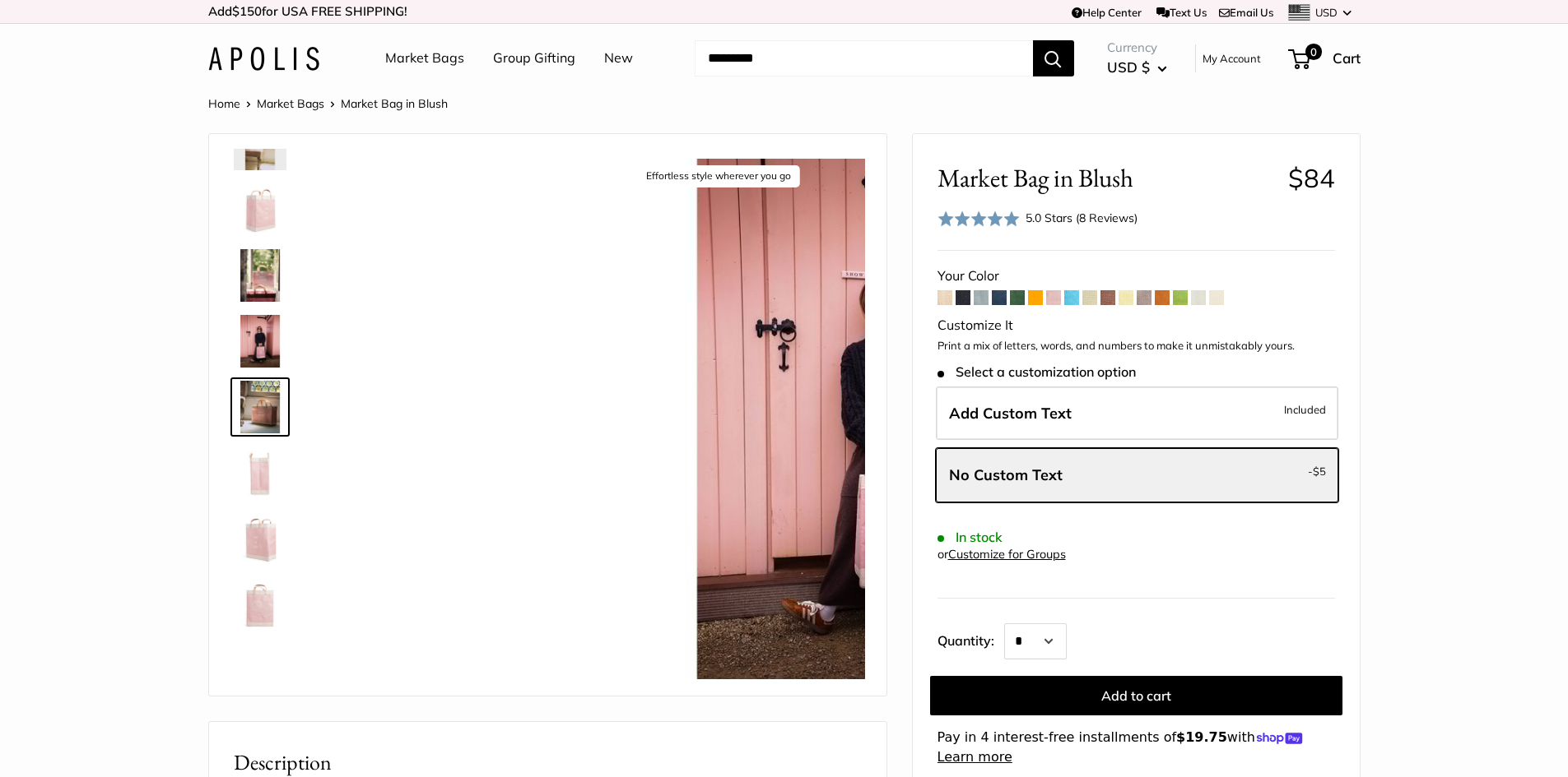
scroll to position [117, 0]
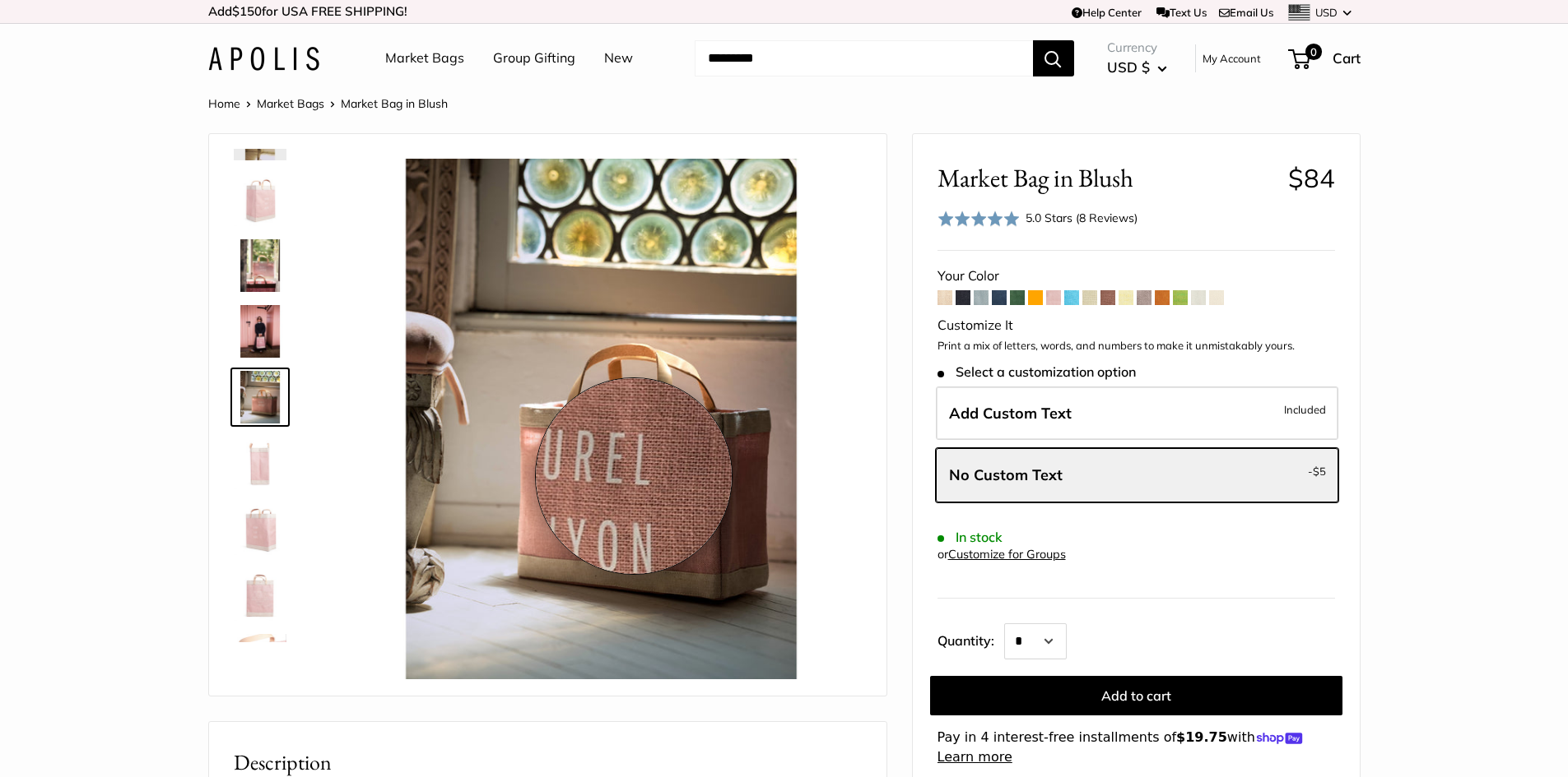
click at [633, 476] on img at bounding box center [600, 418] width 521 height 521
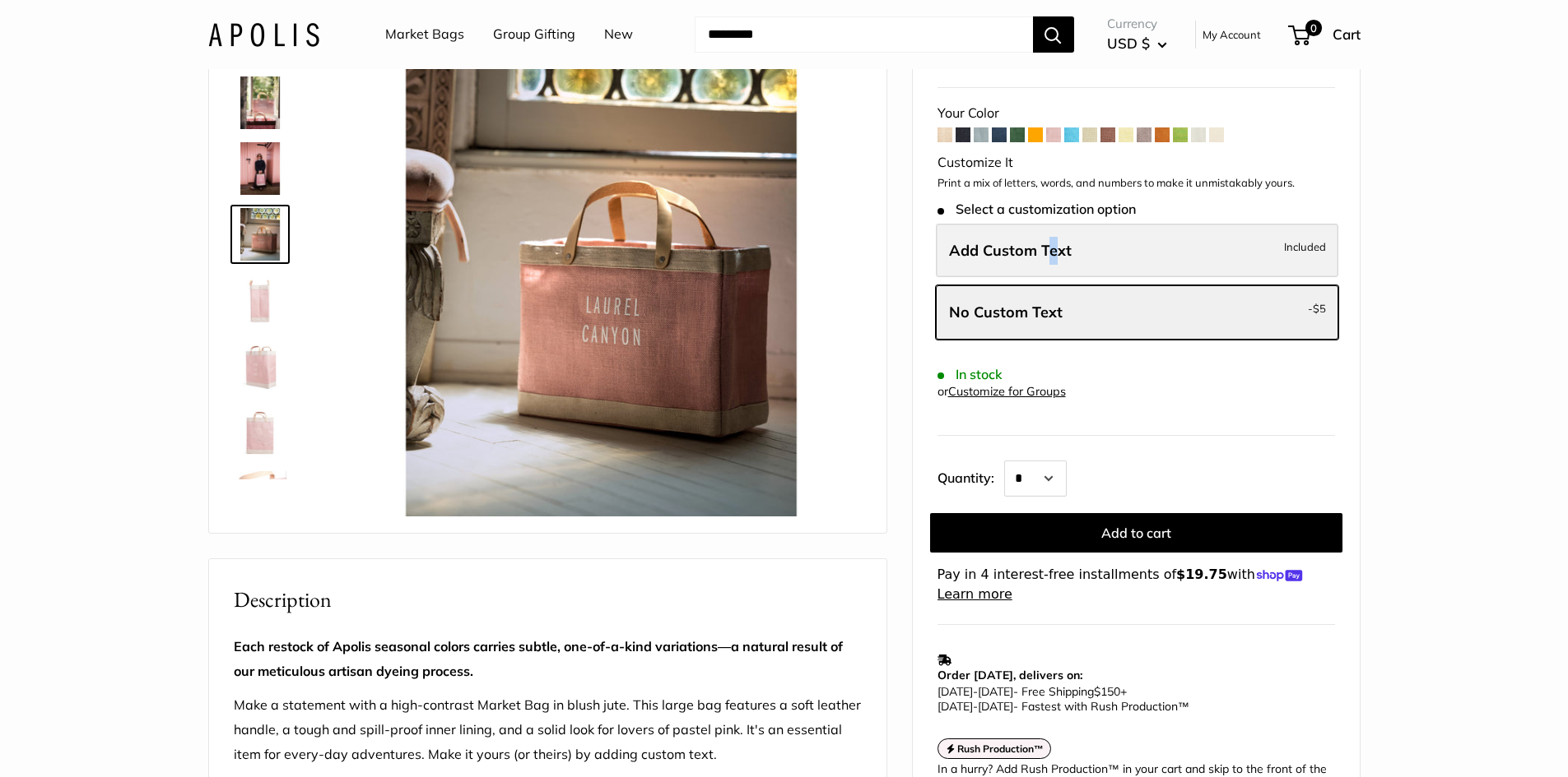
click at [1054, 252] on span "Add Custom Text" at bounding box center [1009, 250] width 123 height 19
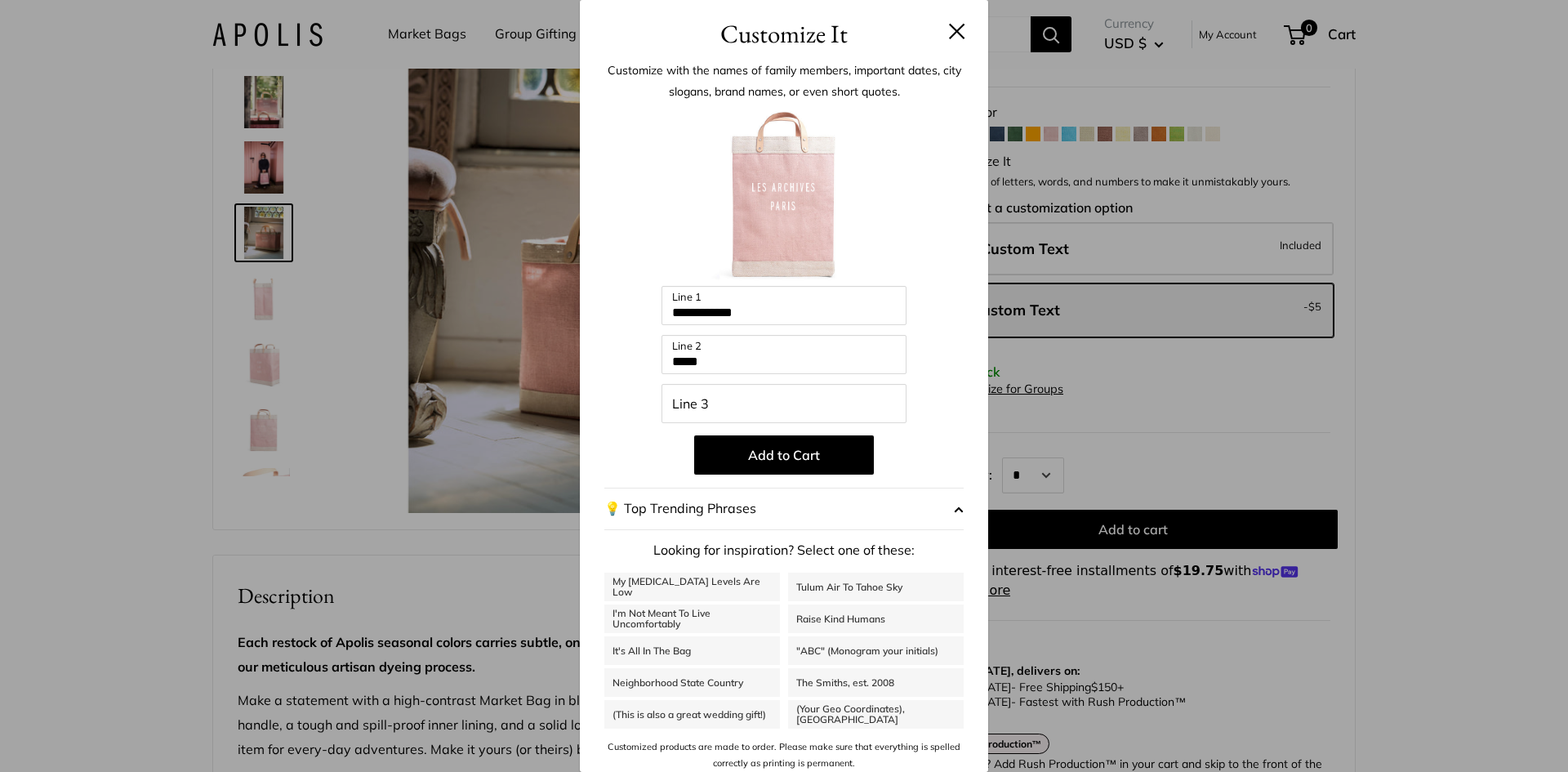
click at [1491, 288] on div "**********" at bounding box center [784, 386] width 1568 height 772
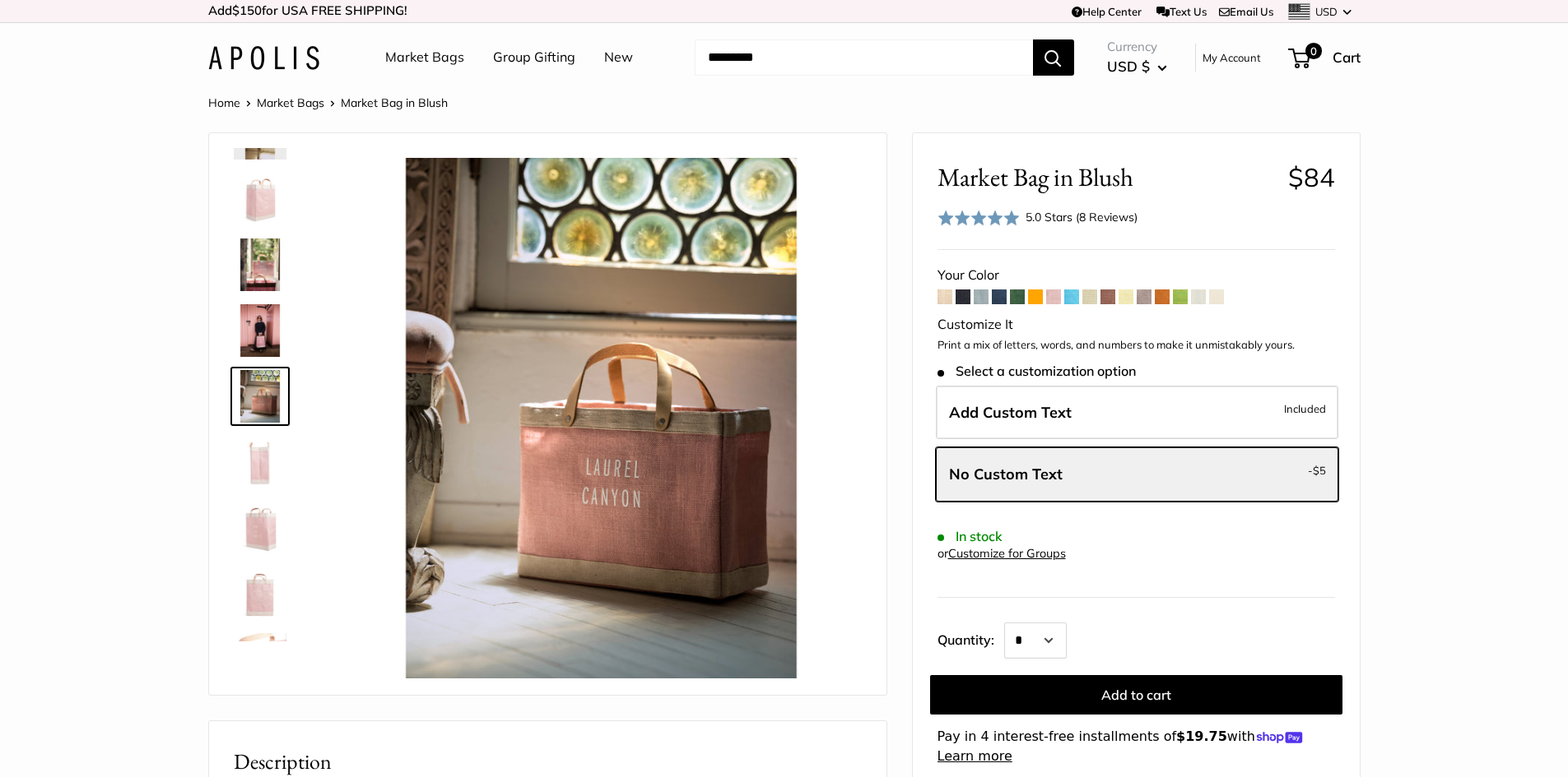
scroll to position [0, 0]
click at [257, 335] on img at bounding box center [260, 331] width 52 height 52
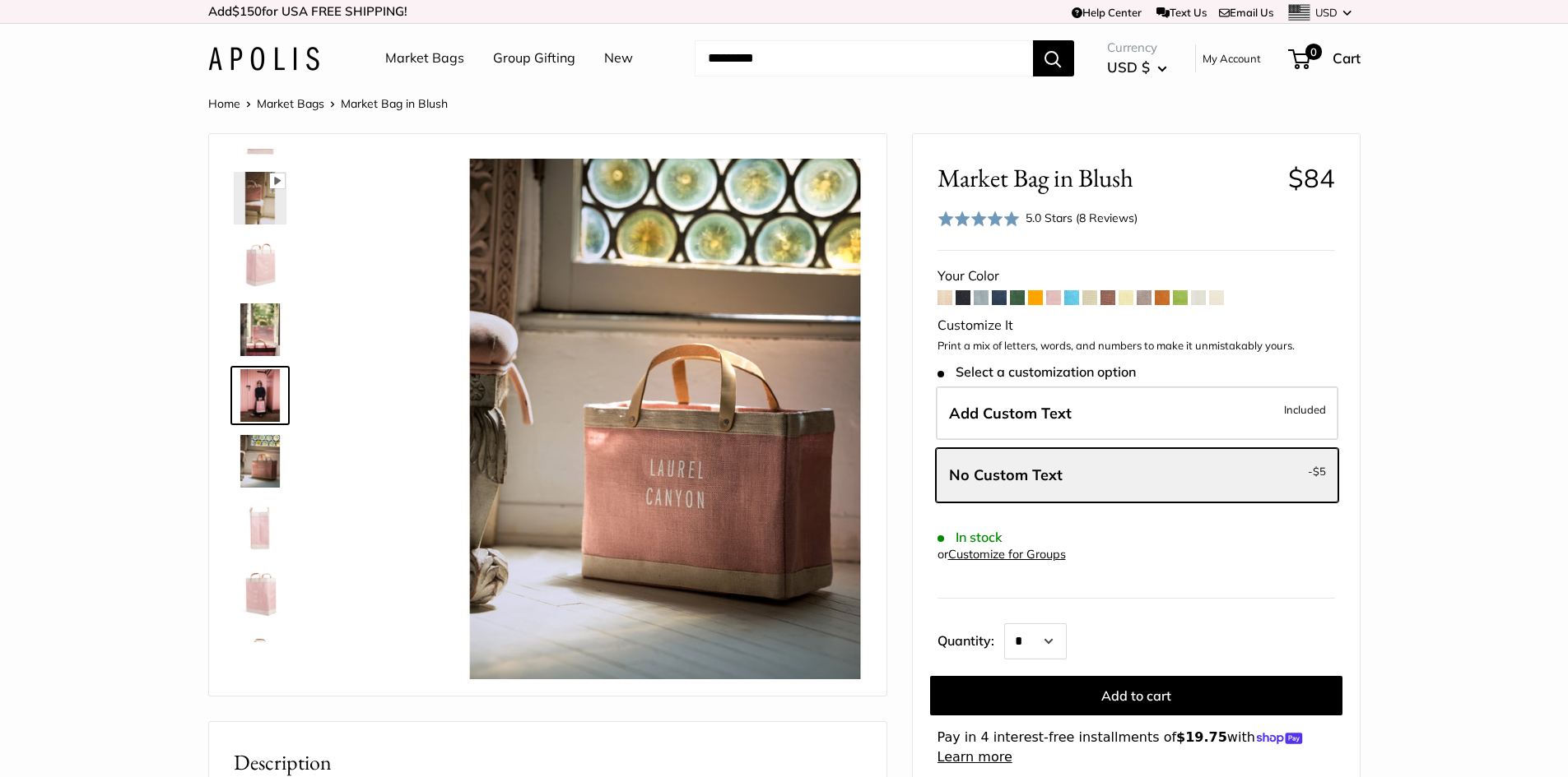
scroll to position [51, 0]
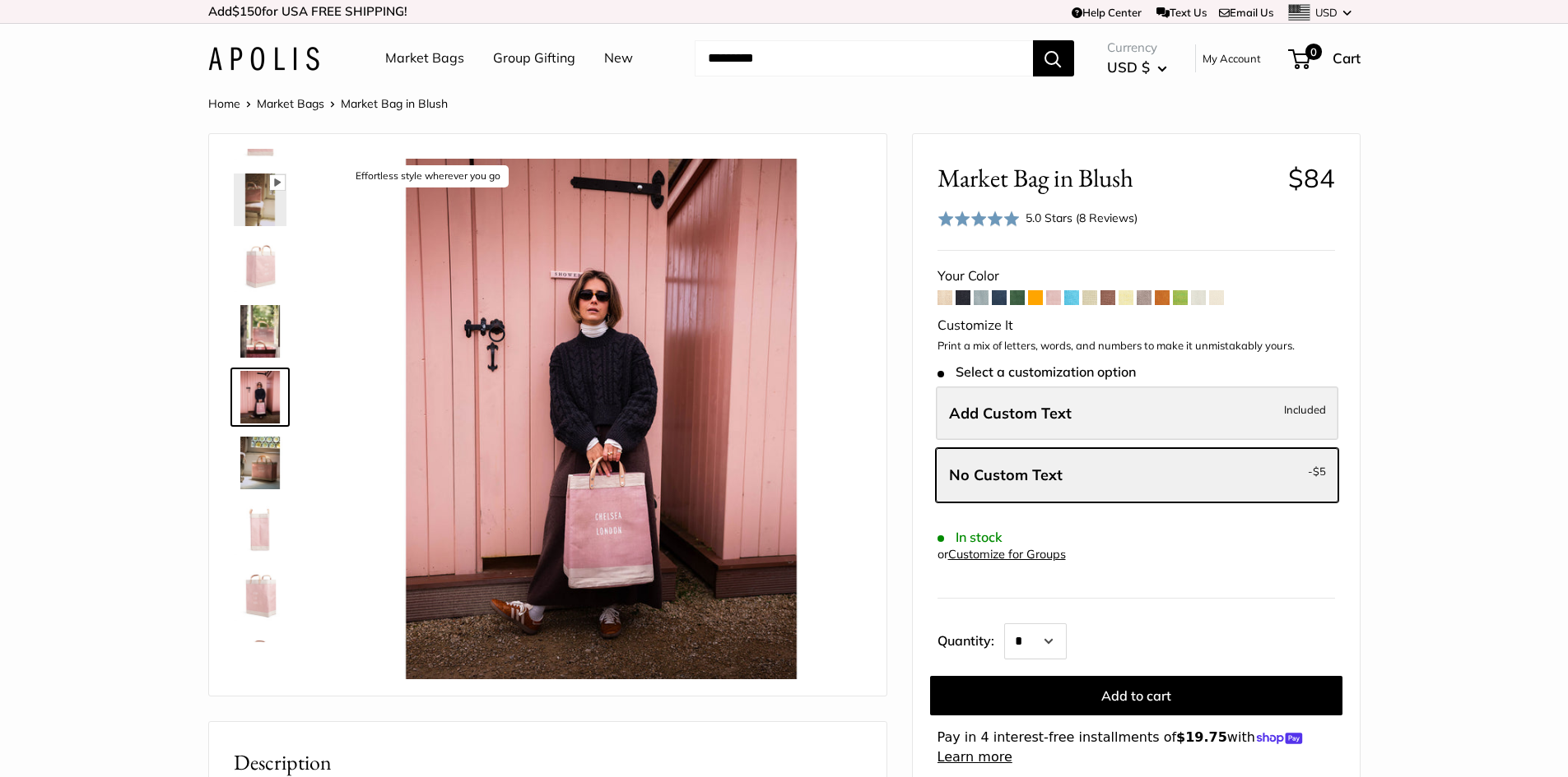
click at [1044, 423] on label "Add Custom Text Included" at bounding box center [1137, 414] width 402 height 54
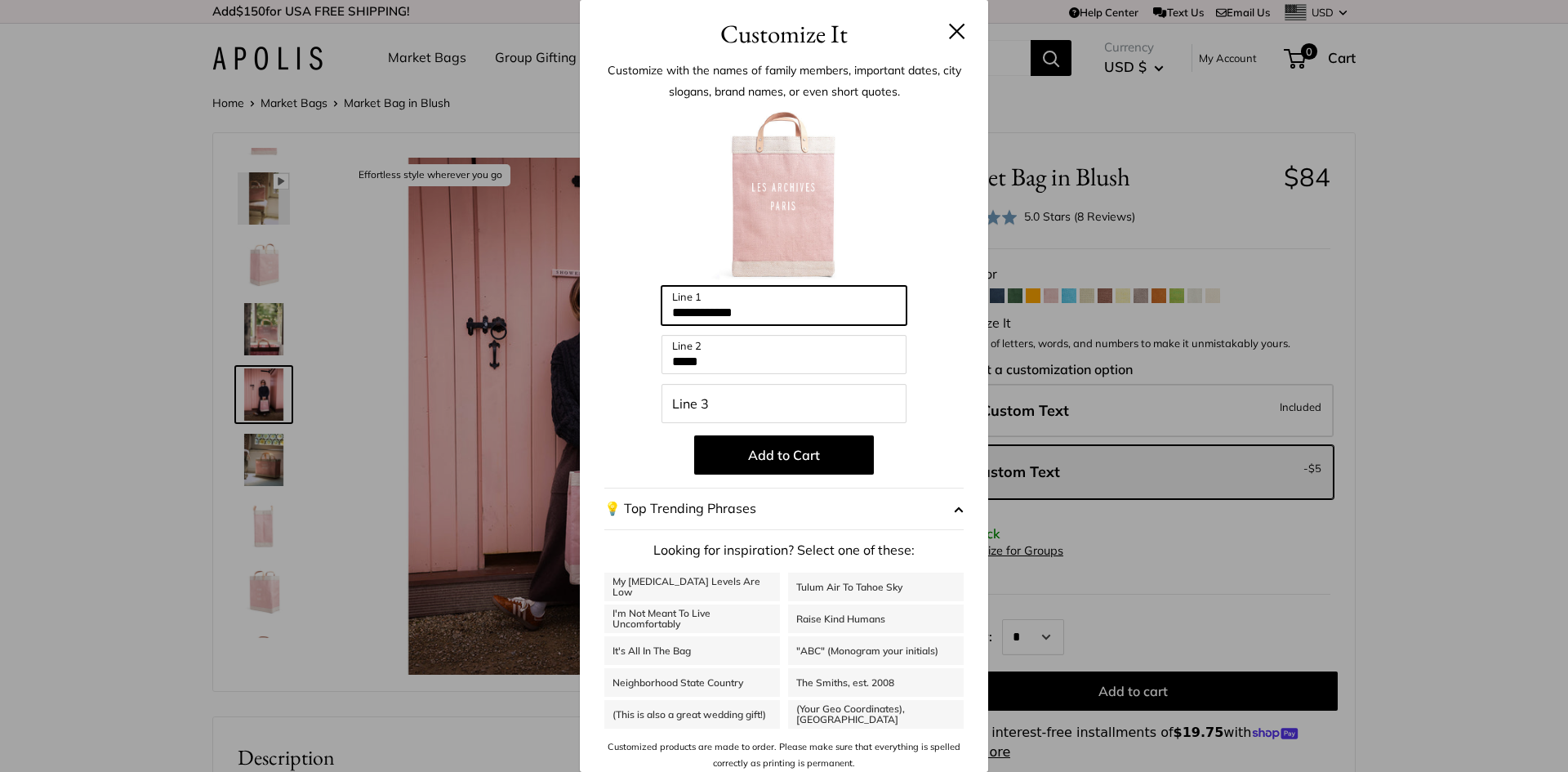
drag, startPoint x: 777, startPoint y: 308, endPoint x: 606, endPoint y: 291, distance: 171.8
click at [606, 291] on div "**********" at bounding box center [784, 440] width 360 height 666
type input "**********"
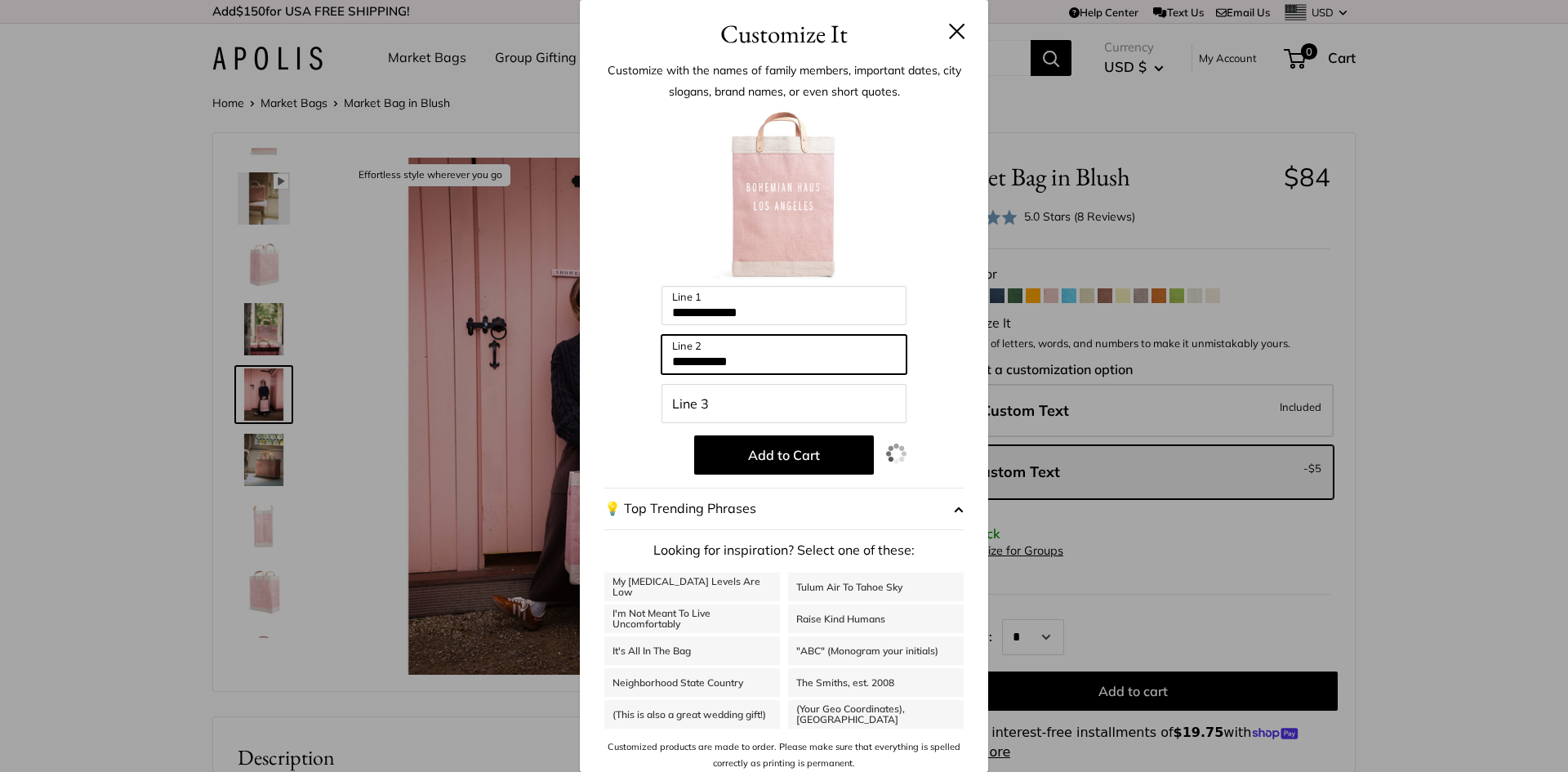
type input "**********"
drag, startPoint x: 909, startPoint y: 212, endPoint x: 877, endPoint y: 255, distance: 53.6
click at [904, 215] on div at bounding box center [784, 196] width 360 height 180
click at [949, 37] on button at bounding box center [957, 31] width 16 height 16
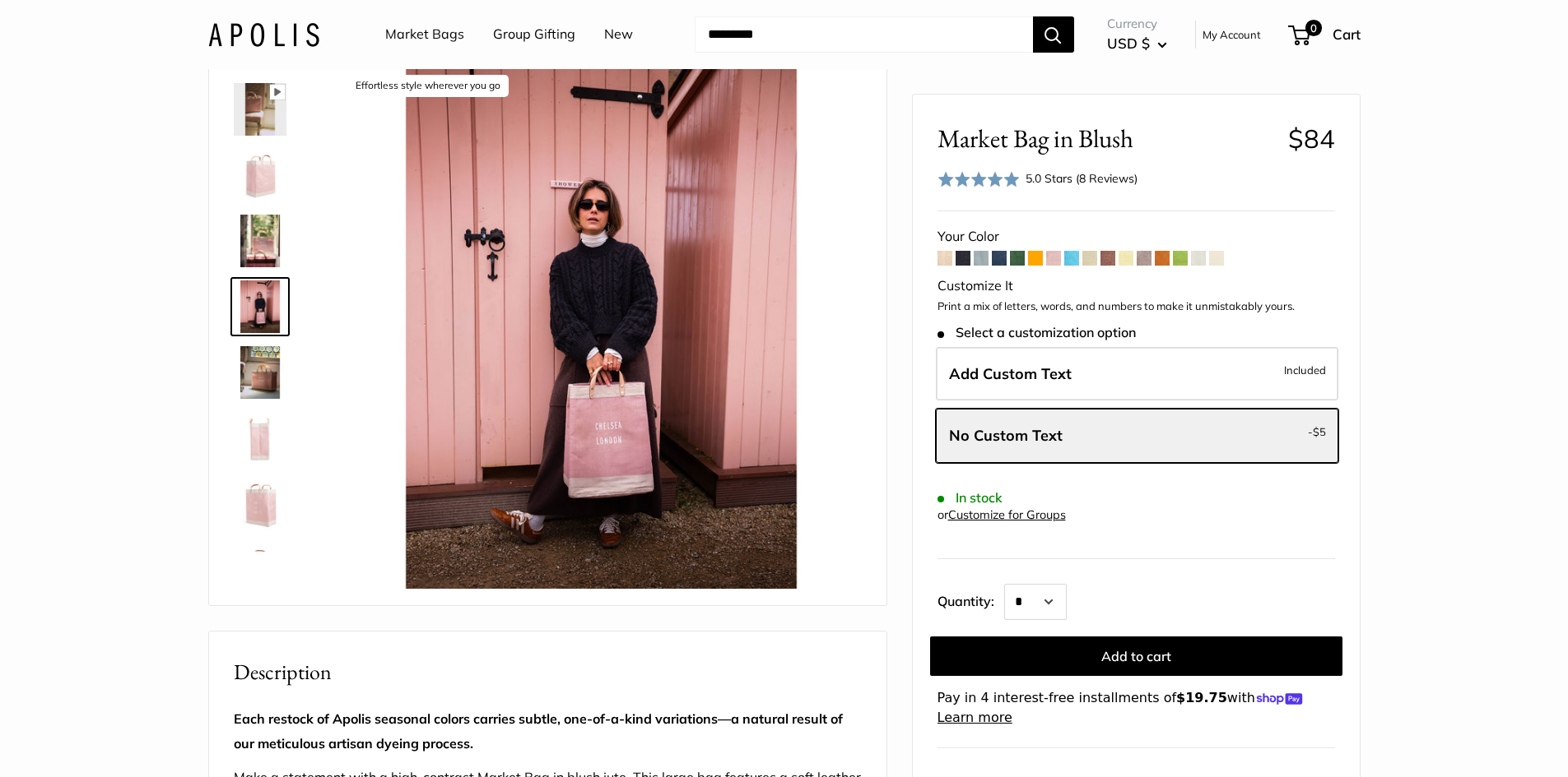
scroll to position [0, 0]
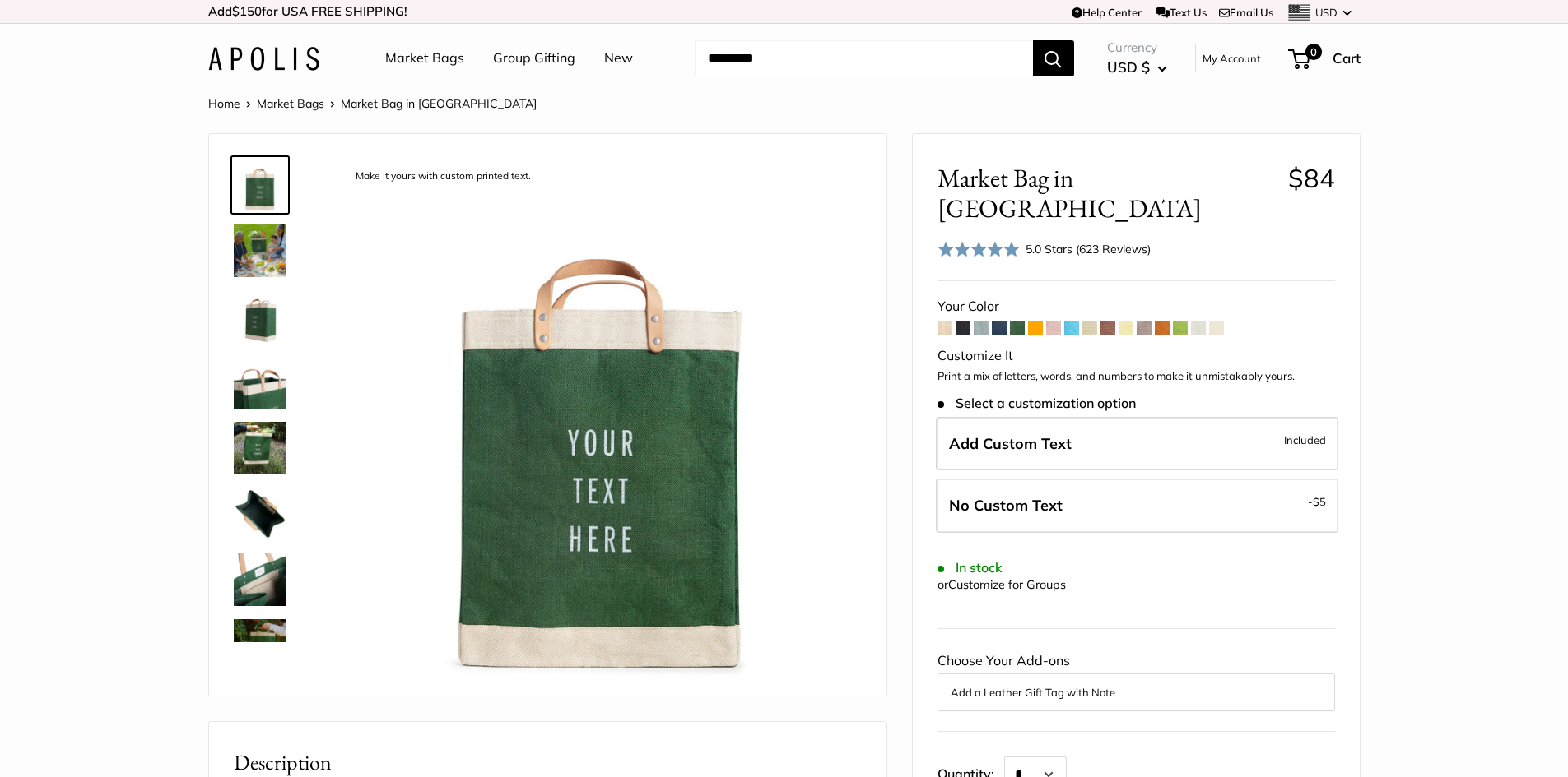
click at [1112, 321] on span at bounding box center [1107, 328] width 15 height 14
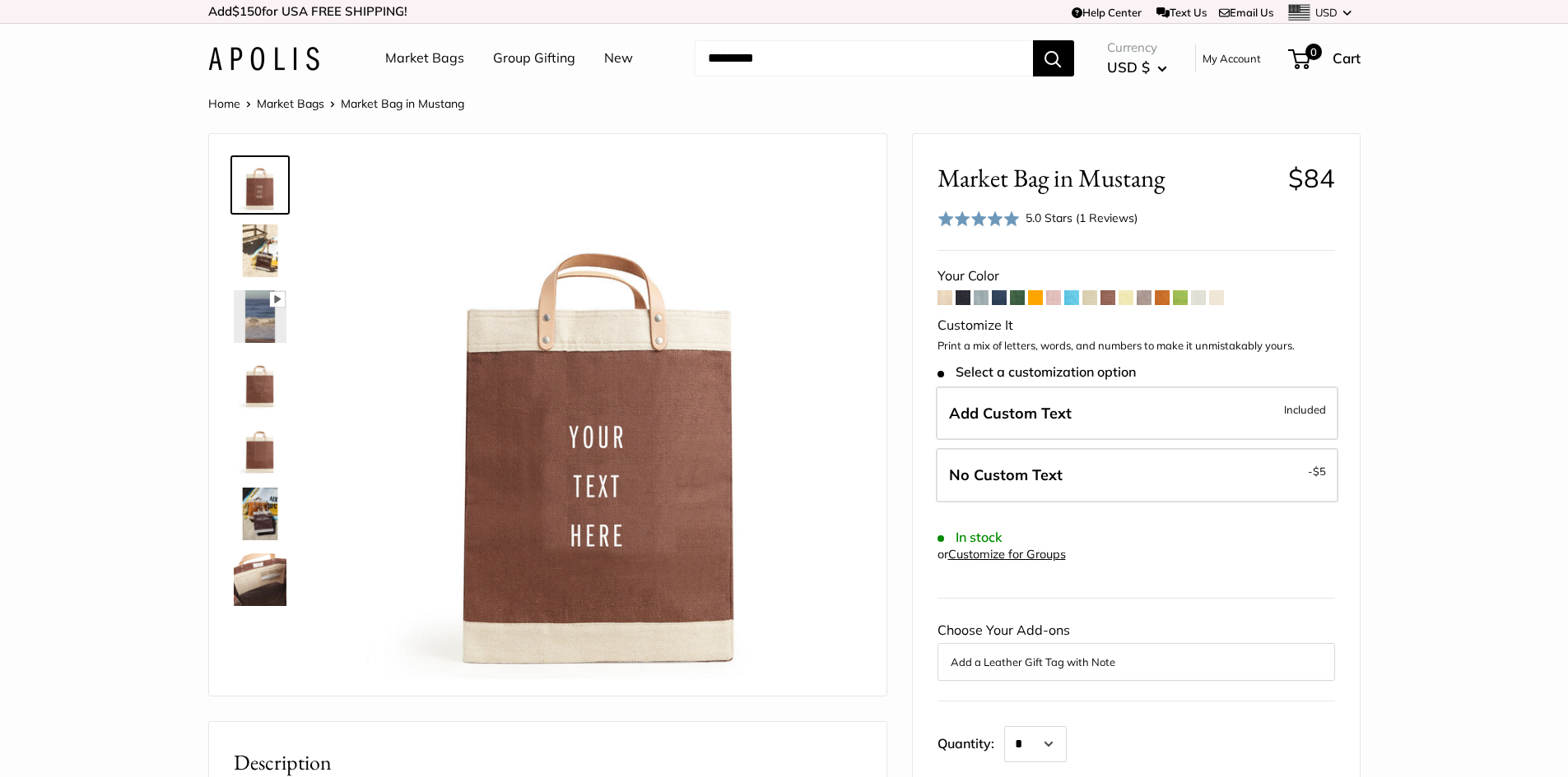
click at [1166, 297] on span at bounding box center [1161, 297] width 15 height 14
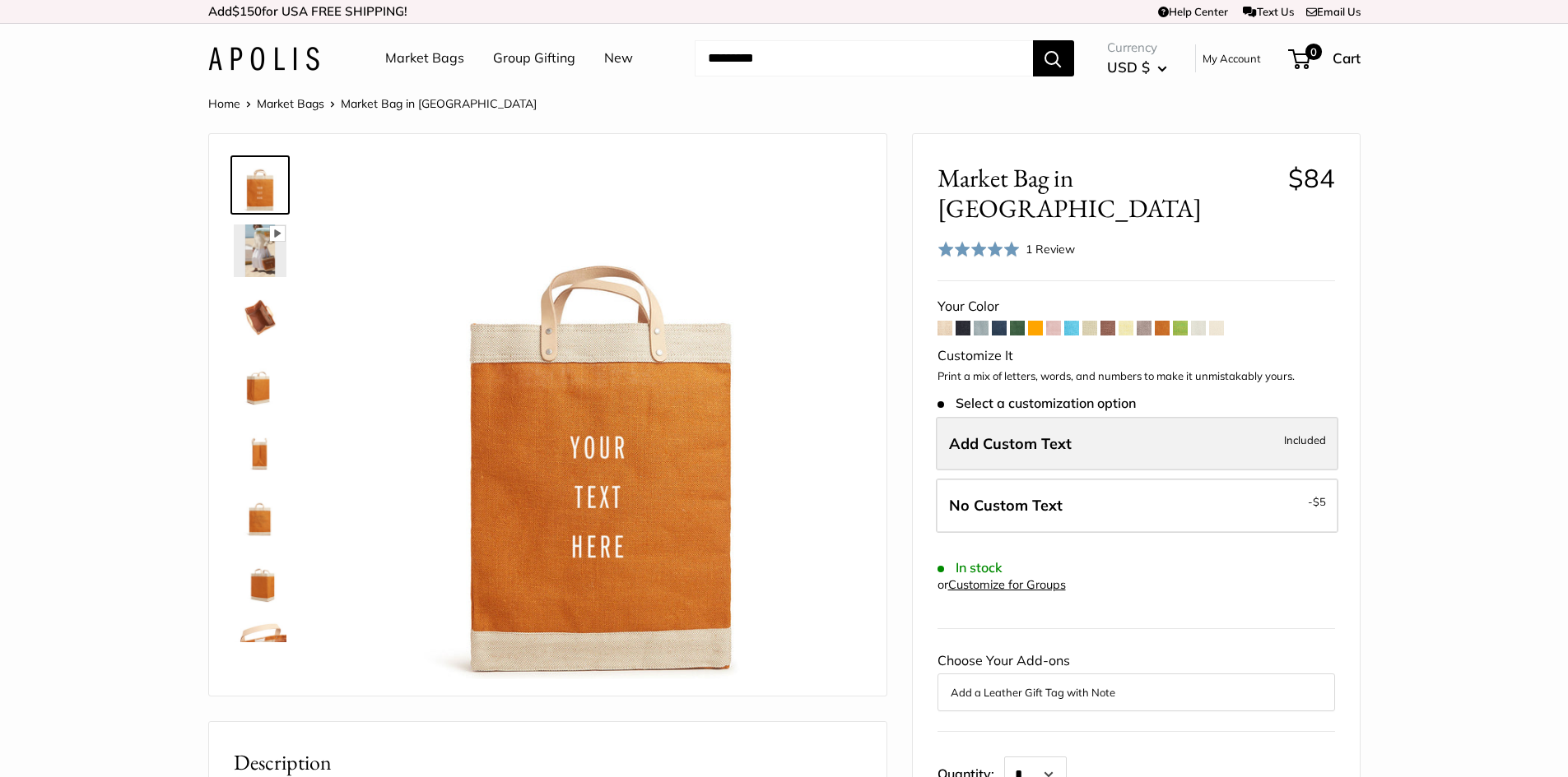
click at [1064, 434] on span "Add Custom Text" at bounding box center [1009, 444] width 123 height 19
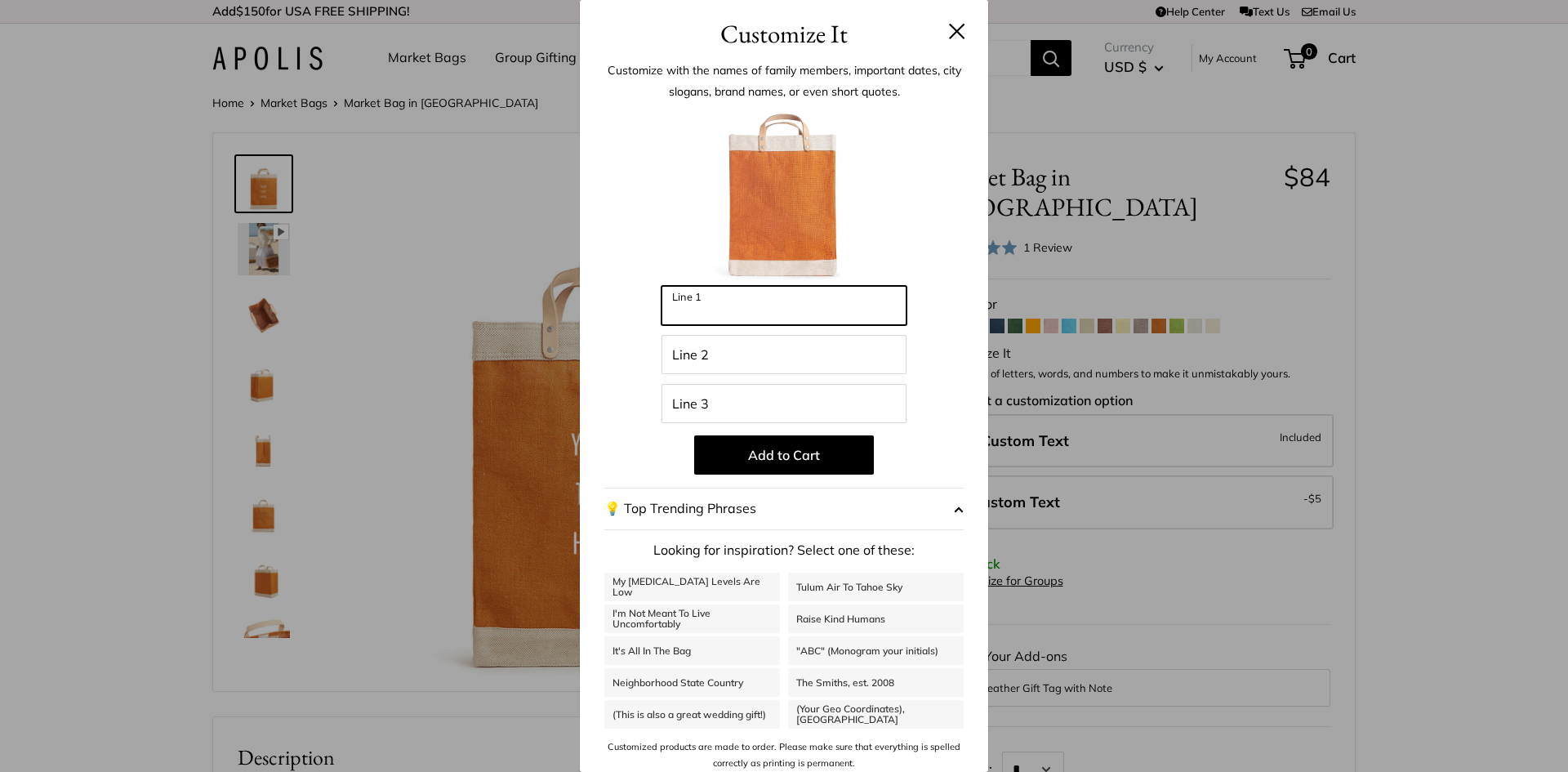
click at [770, 304] on input "Line 1" at bounding box center [783, 305] width 245 height 39
type input "**********"
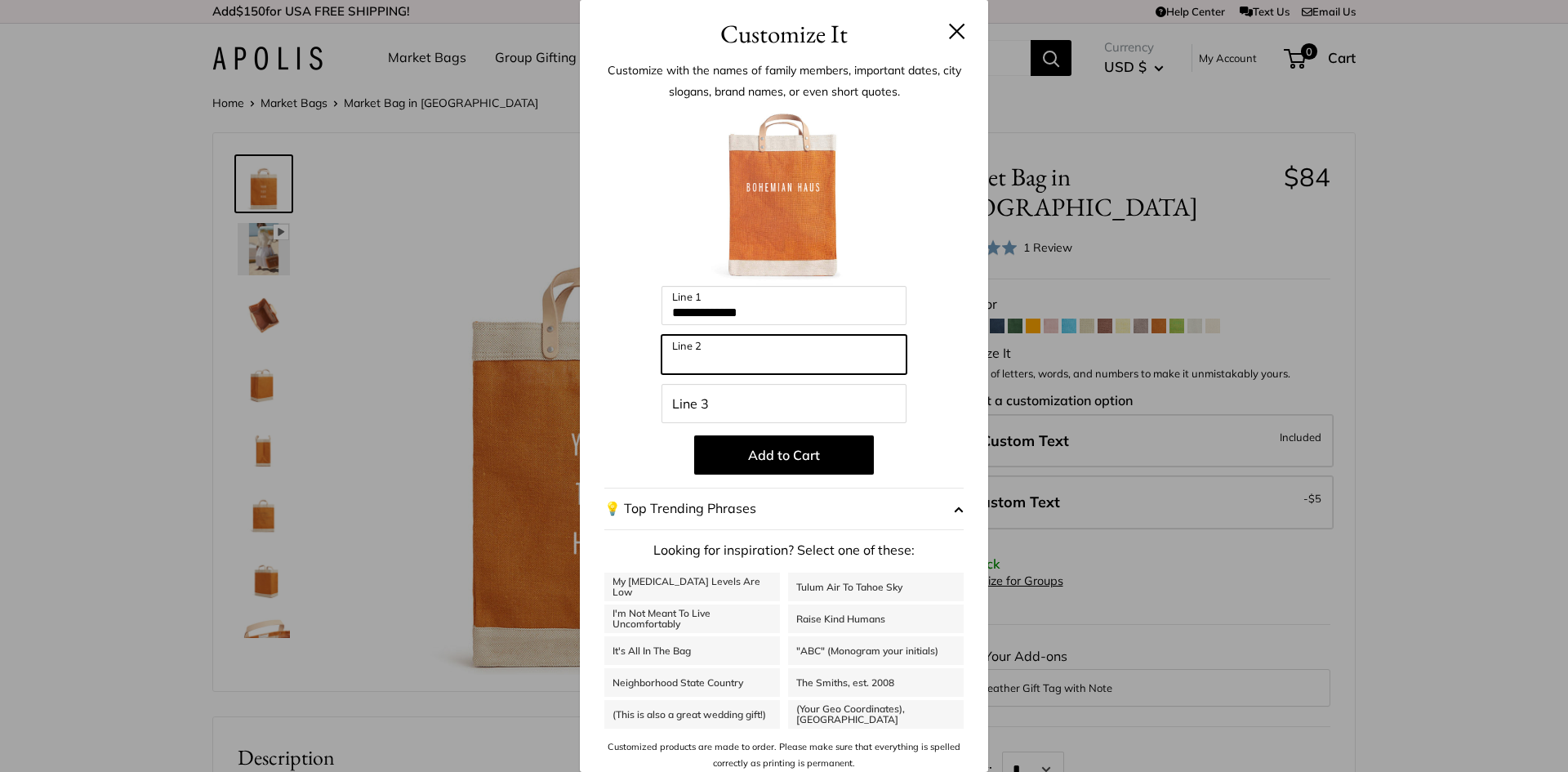
click at [776, 372] on input "Line 2" at bounding box center [783, 354] width 245 height 39
type input "**********"
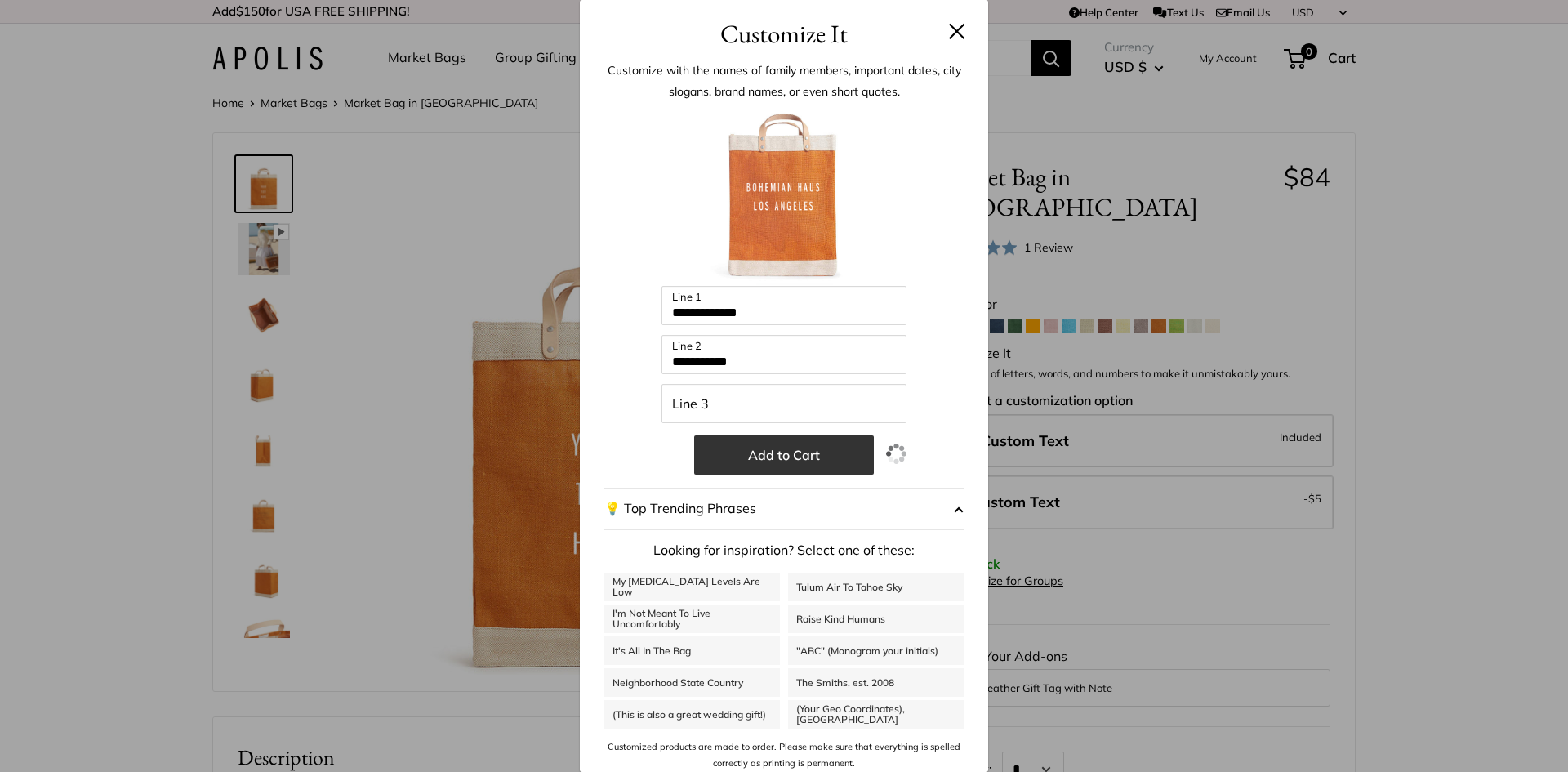
click at [772, 447] on button "Add to Cart" at bounding box center [784, 455] width 179 height 39
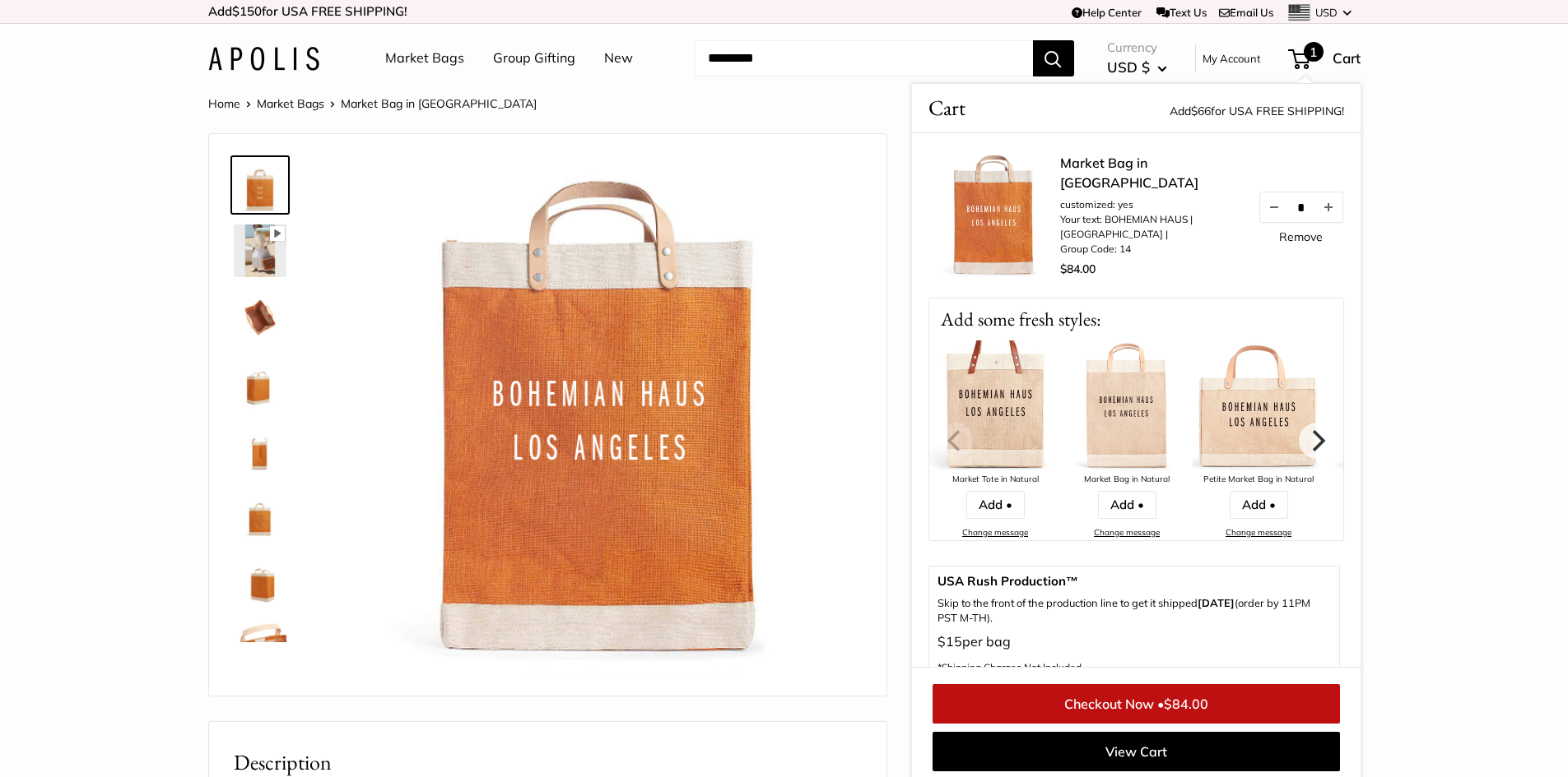
click at [1263, 487] on div "Petite Market Bag in Natural" at bounding box center [1258, 480] width 131 height 15
click at [1306, 440] on icon "Next" at bounding box center [1316, 440] width 21 height 21
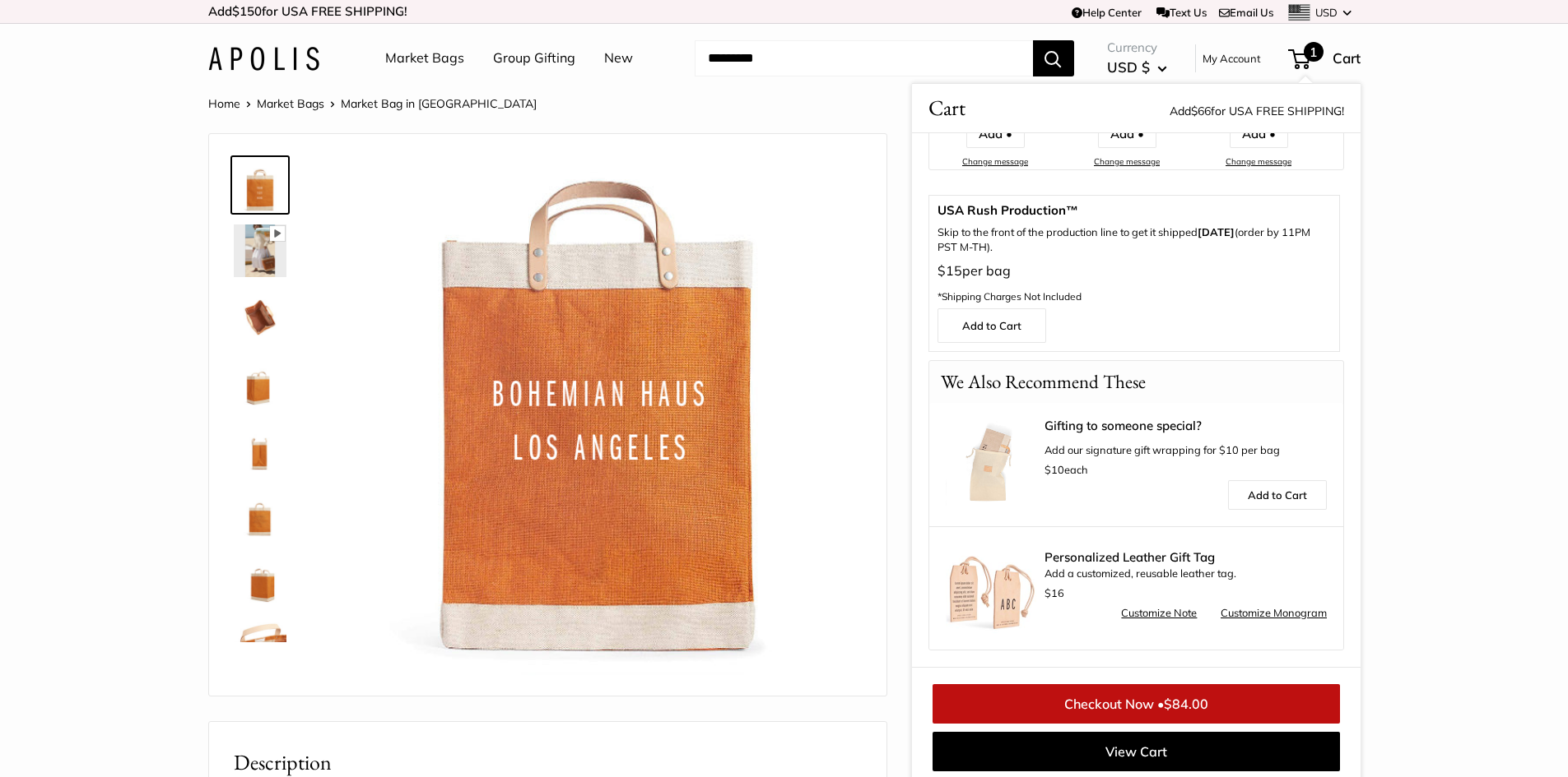
scroll to position [7, 0]
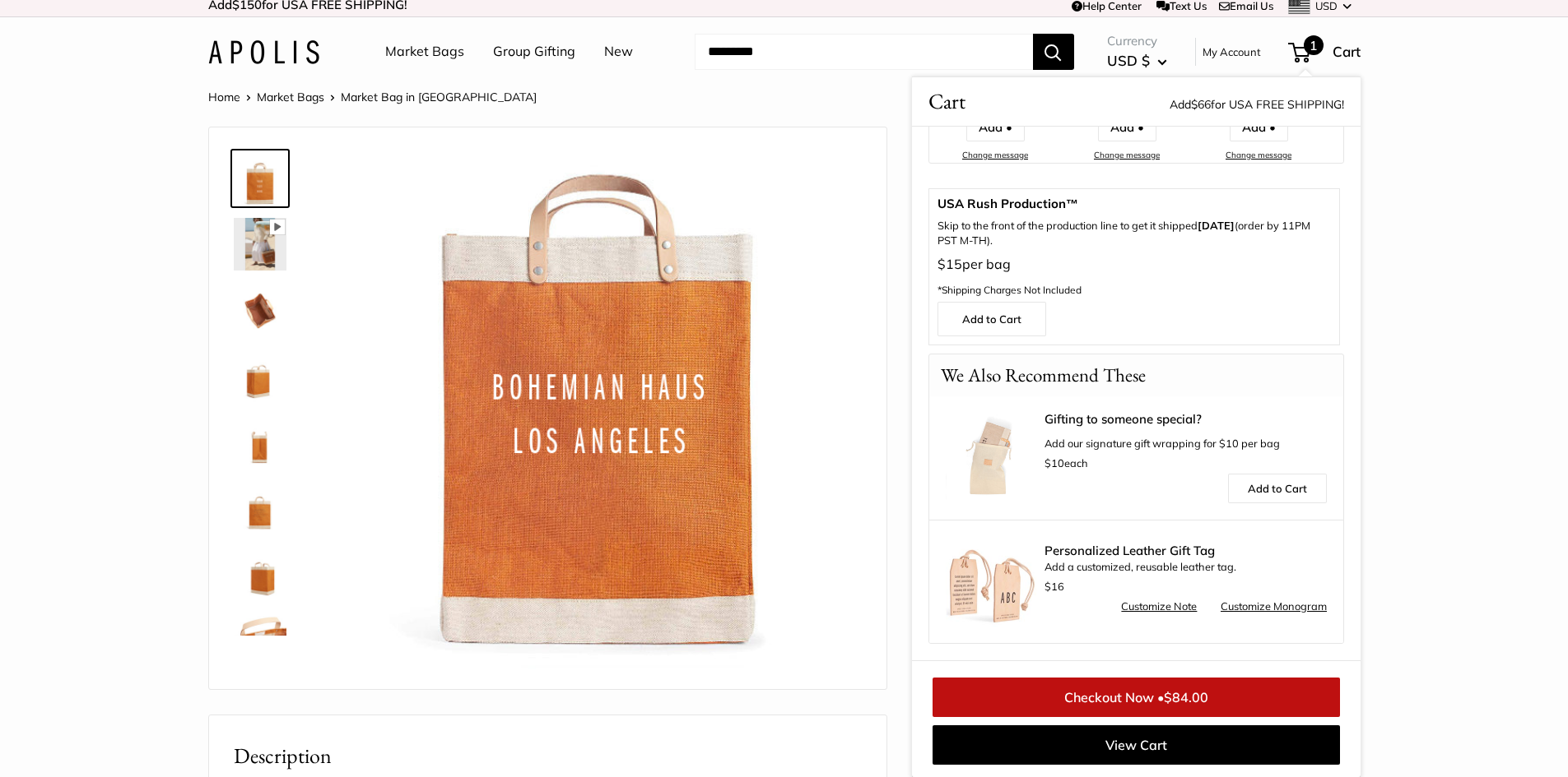
click at [271, 318] on img at bounding box center [260, 310] width 52 height 52
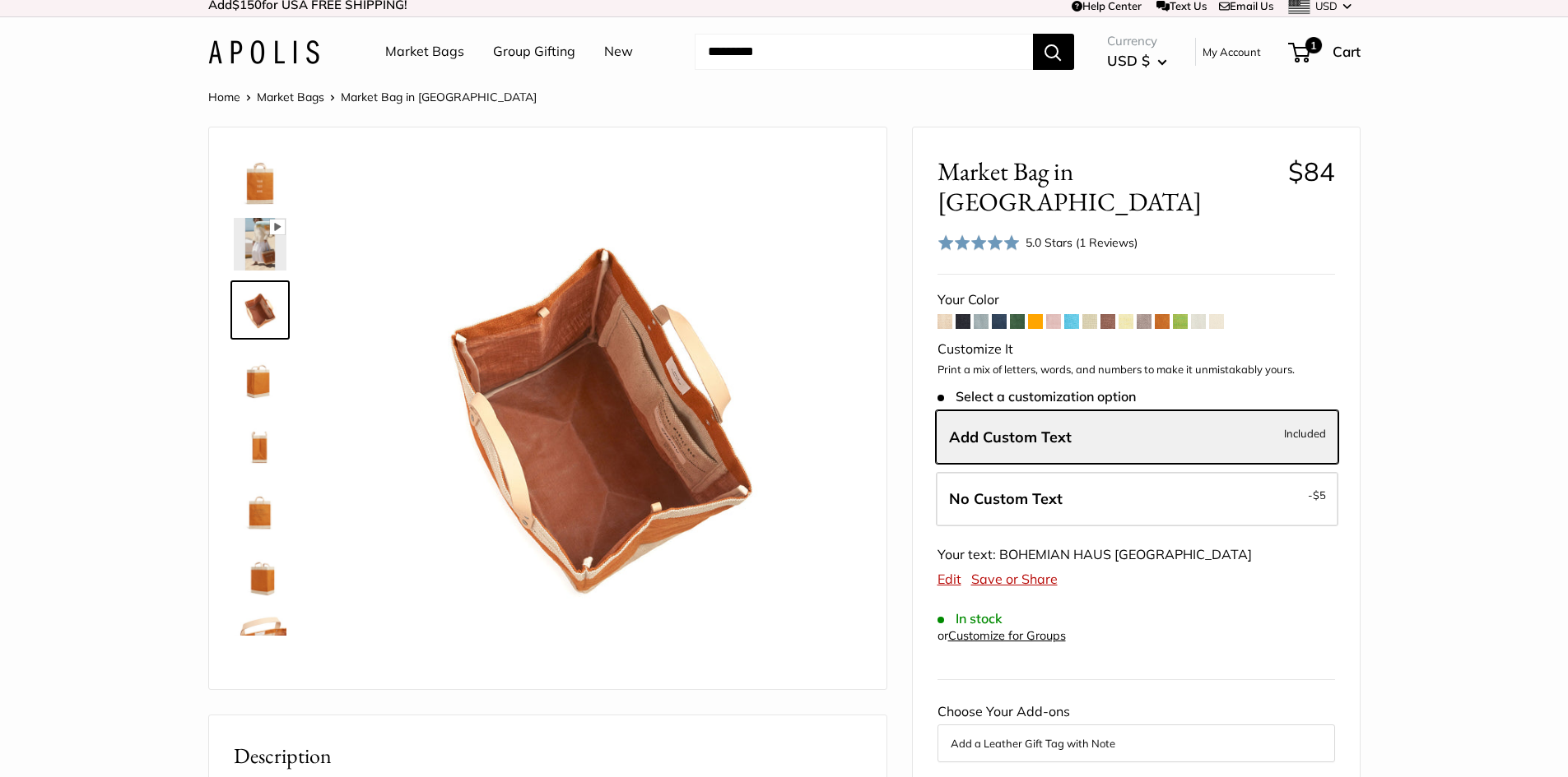
click at [268, 266] on img at bounding box center [260, 245] width 52 height 52
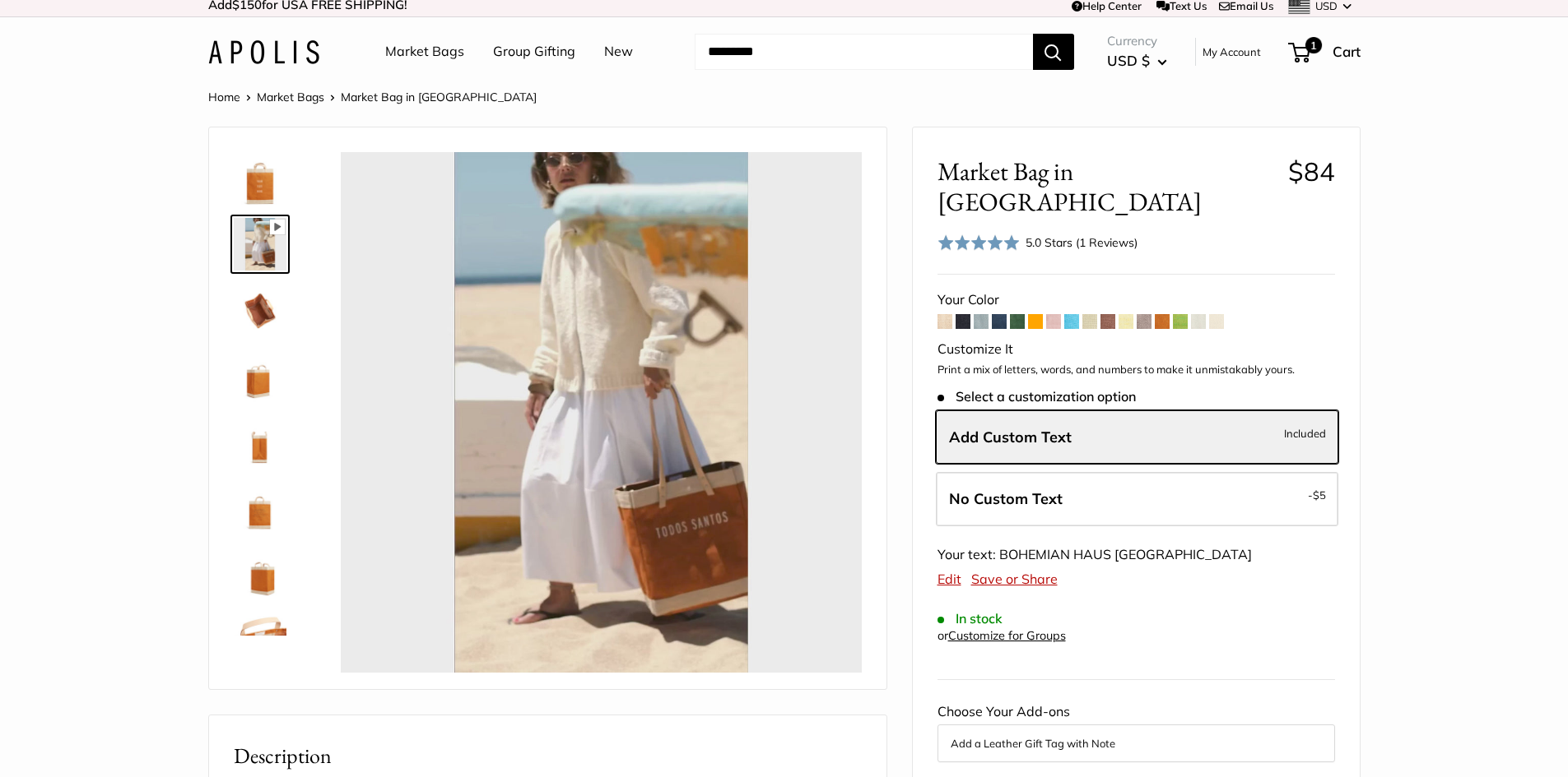
type input "*****"
